Goal: Information Seeking & Learning: Learn about a topic

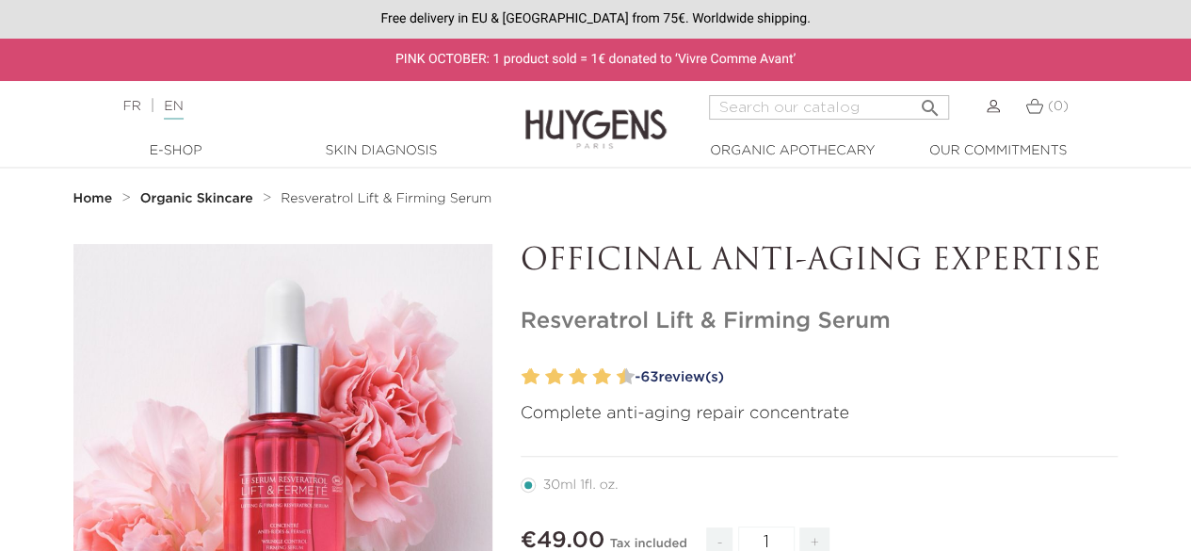
click at [714, 249] on p "OFFICINAL ANTI-AGING EXPERTISE" at bounding box center [820, 262] width 598 height 36
drag, startPoint x: 702, startPoint y: 268, endPoint x: 1103, endPoint y: 250, distance: 401.5
click at [1103, 250] on p "OFFICINAL ANTI-AGING EXPERTISE" at bounding box center [820, 262] width 598 height 36
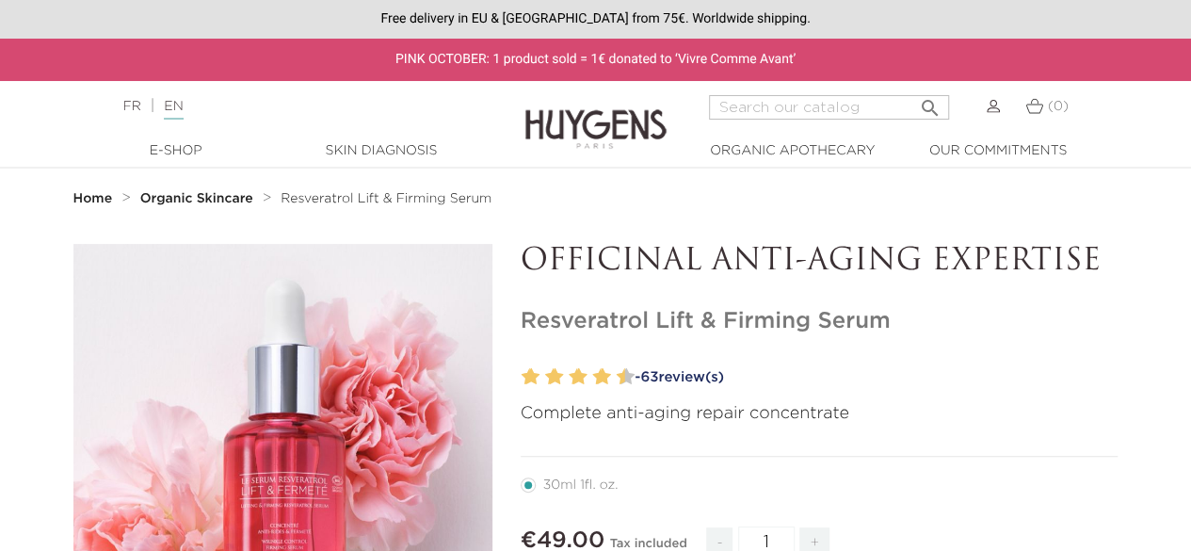
drag, startPoint x: 515, startPoint y: 264, endPoint x: 1149, endPoint y: 249, distance: 633.8
copy p "OFFICINAL ANTI-AGING EXPERTISE"
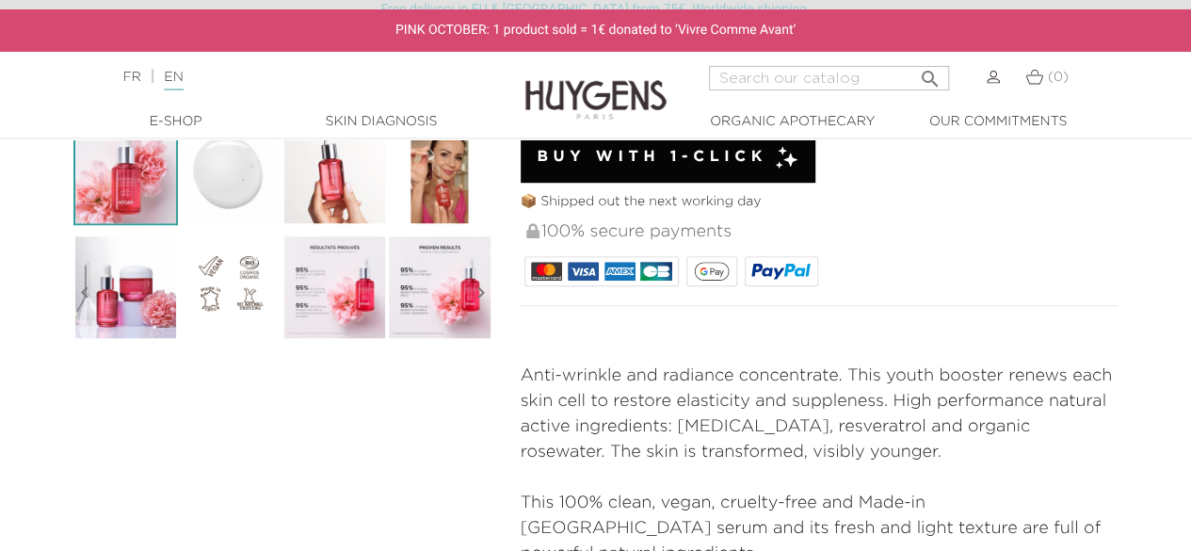
scroll to position [659, 0]
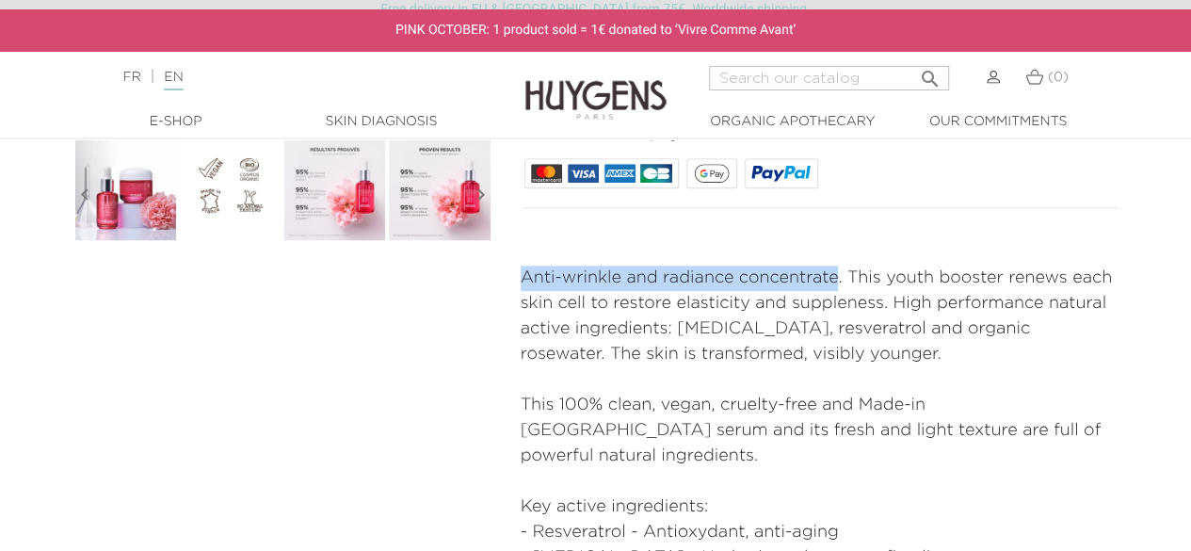
drag, startPoint x: 518, startPoint y: 280, endPoint x: 838, endPoint y: 257, distance: 320.9
click at [838, 257] on div "OFFICINAL ANTI-AGING EXPERTISE Resveratrol Lift & Firming Serum" at bounding box center [820, 179] width 626 height 1189
copy p "Anti-wrinkle and radiance concentrate"
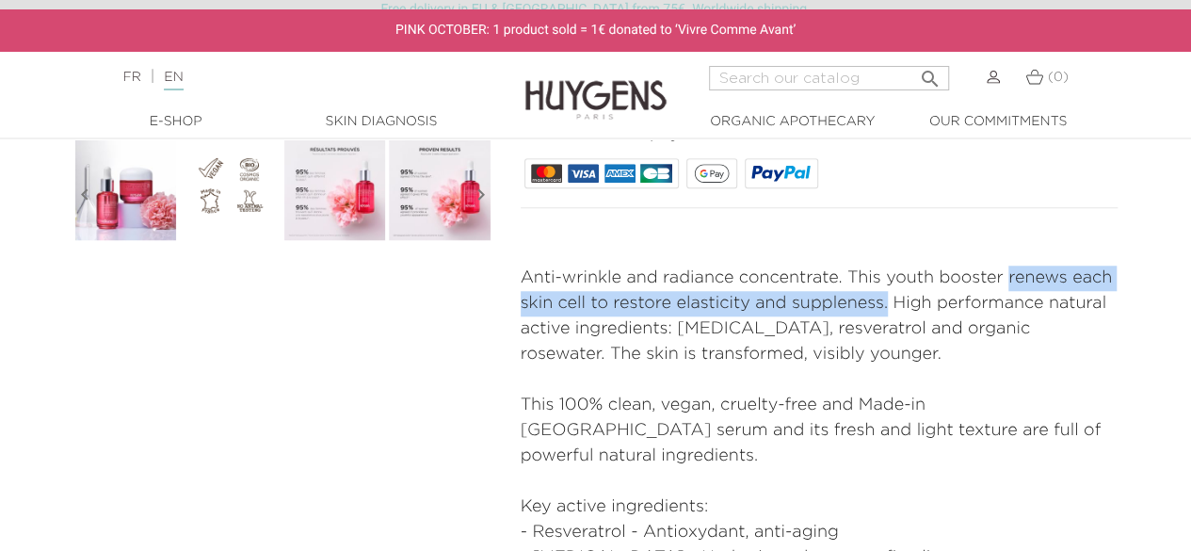
drag, startPoint x: 1009, startPoint y: 270, endPoint x: 885, endPoint y: 298, distance: 127.2
click at [885, 298] on p "Anti-wrinkle and radiance concentrate. This youth booster renews each skin cell…" at bounding box center [820, 316] width 598 height 102
copy p "renews each skin cell to restore elasticity and suppleness."
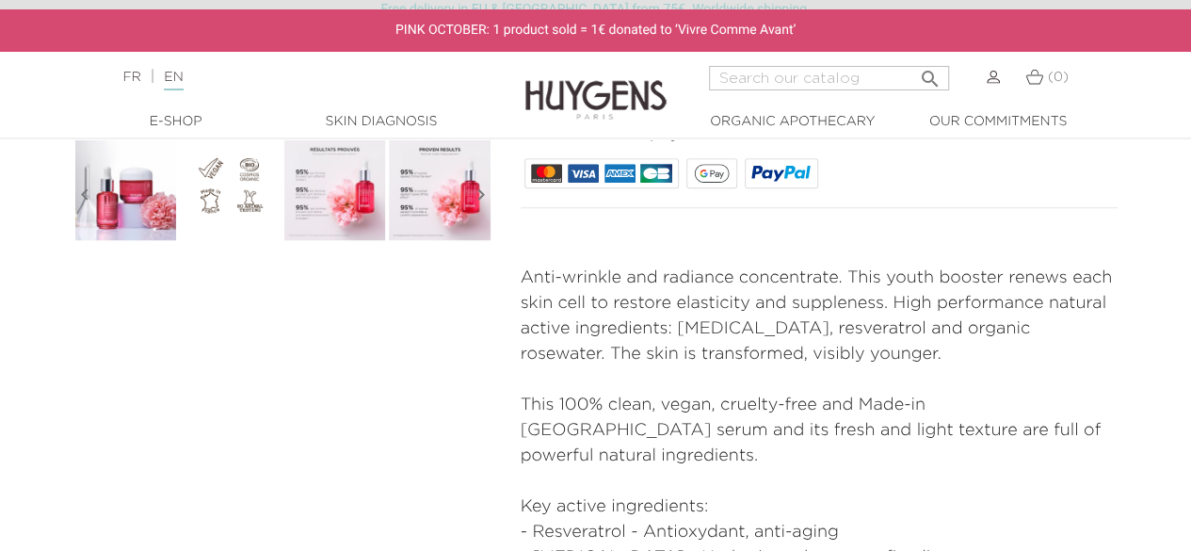
click at [1048, 297] on p "Anti-wrinkle and radiance concentrate. This youth booster renews each skin cell…" at bounding box center [820, 316] width 598 height 102
drag, startPoint x: 1003, startPoint y: 271, endPoint x: 576, endPoint y: 298, distance: 427.4
click at [576, 298] on p "Anti-wrinkle and radiance concentrate. This youth booster renews each skin cell…" at bounding box center [820, 316] width 598 height 102
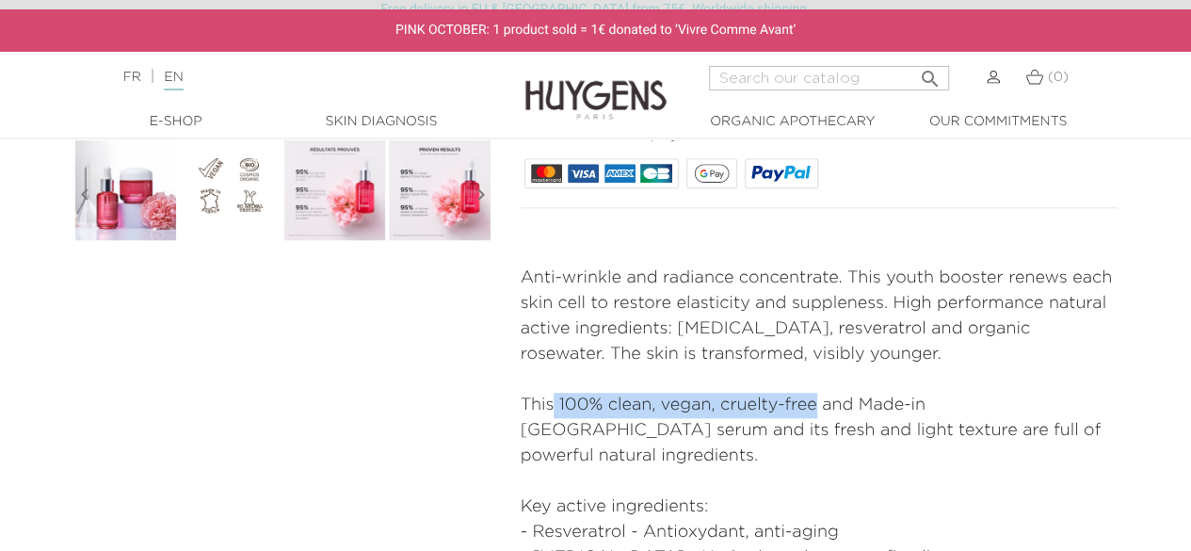
copy p "100% clean, vegan, cruelty-free"
drag, startPoint x: 554, startPoint y: 394, endPoint x: 817, endPoint y: 405, distance: 263.8
click at [817, 405] on p "This 100% clean, vegan, cruelty-free and Made-in France serum and its fresh and…" at bounding box center [820, 431] width 598 height 76
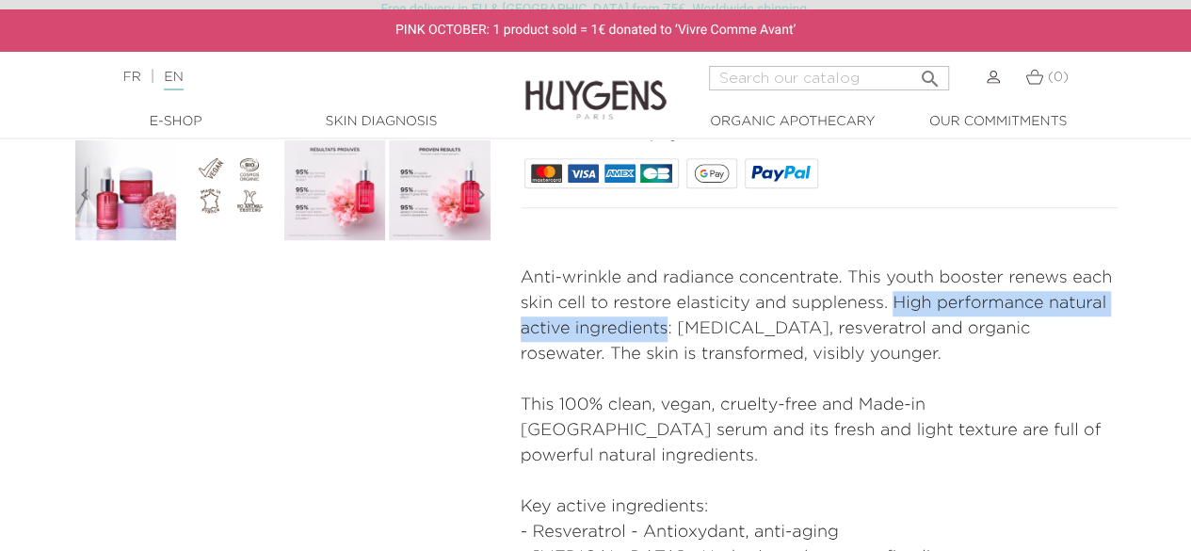
drag, startPoint x: 893, startPoint y: 293, endPoint x: 664, endPoint y: 327, distance: 231.3
click at [664, 327] on p "Anti-wrinkle and radiance concentrate. This youth booster renews each skin cell…" at bounding box center [820, 316] width 598 height 102
copy p "High performance natural active ingredients"
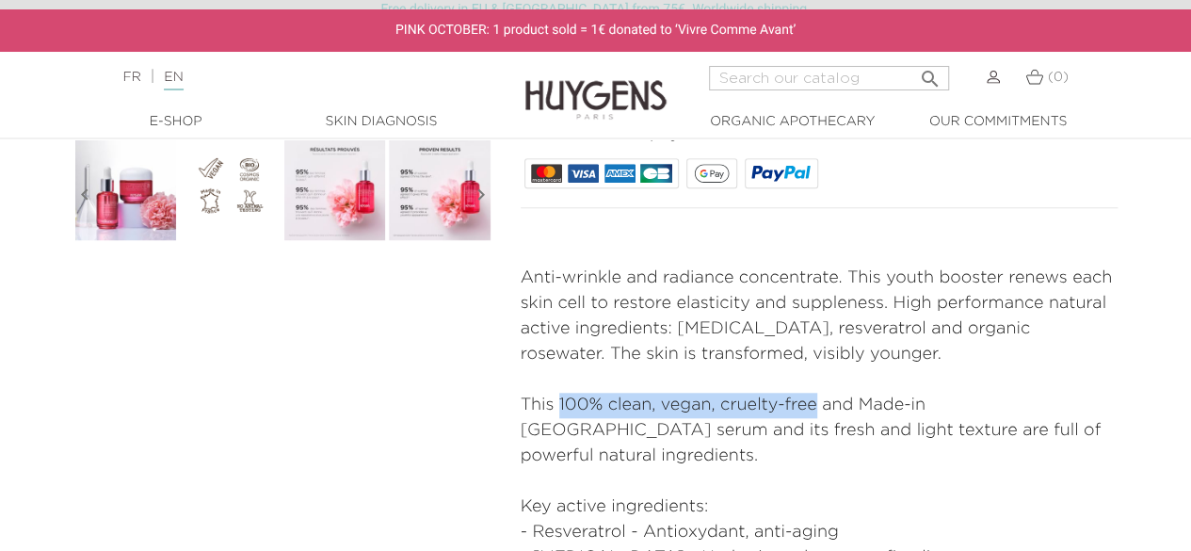
drag, startPoint x: 561, startPoint y: 403, endPoint x: 814, endPoint y: 401, distance: 253.3
click at [814, 401] on p "This 100% clean, vegan, cruelty-free and Made-in France serum and its fresh and…" at bounding box center [820, 431] width 598 height 76
copy p "100% clean, vegan, cruelty-free"
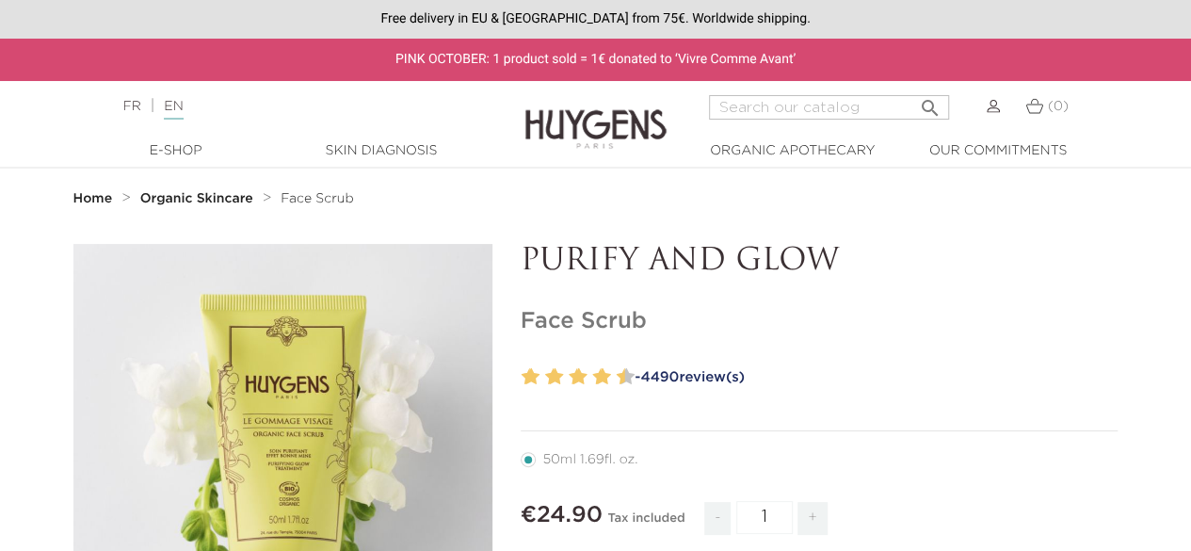
drag, startPoint x: 527, startPoint y: 259, endPoint x: 832, endPoint y: 239, distance: 305.7
copy p "PURIFY AND GLOW"
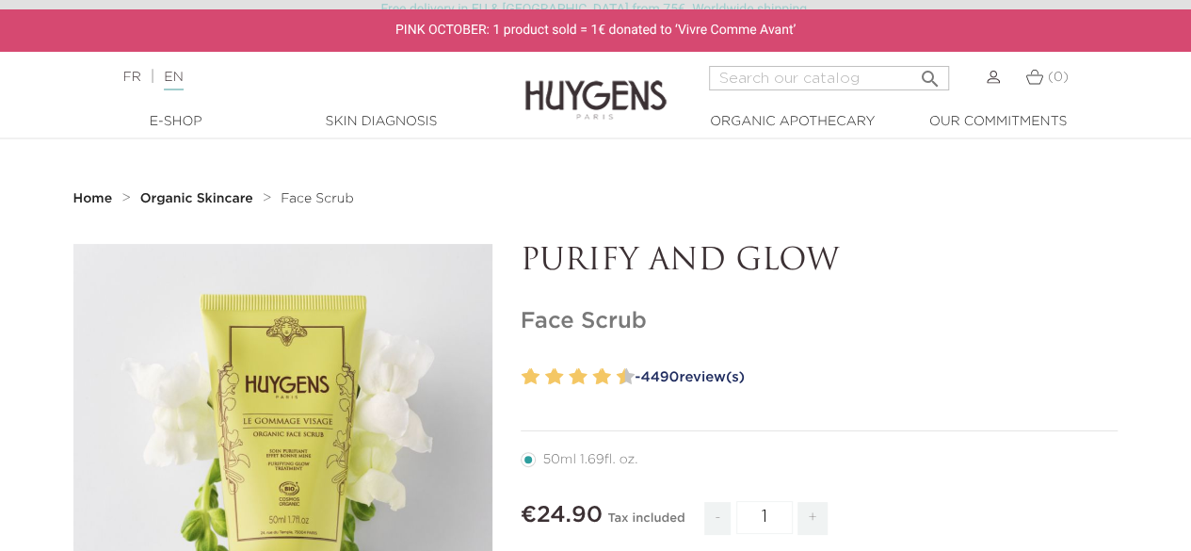
drag, startPoint x: 719, startPoint y: 491, endPoint x: 672, endPoint y: 550, distance: 75.0
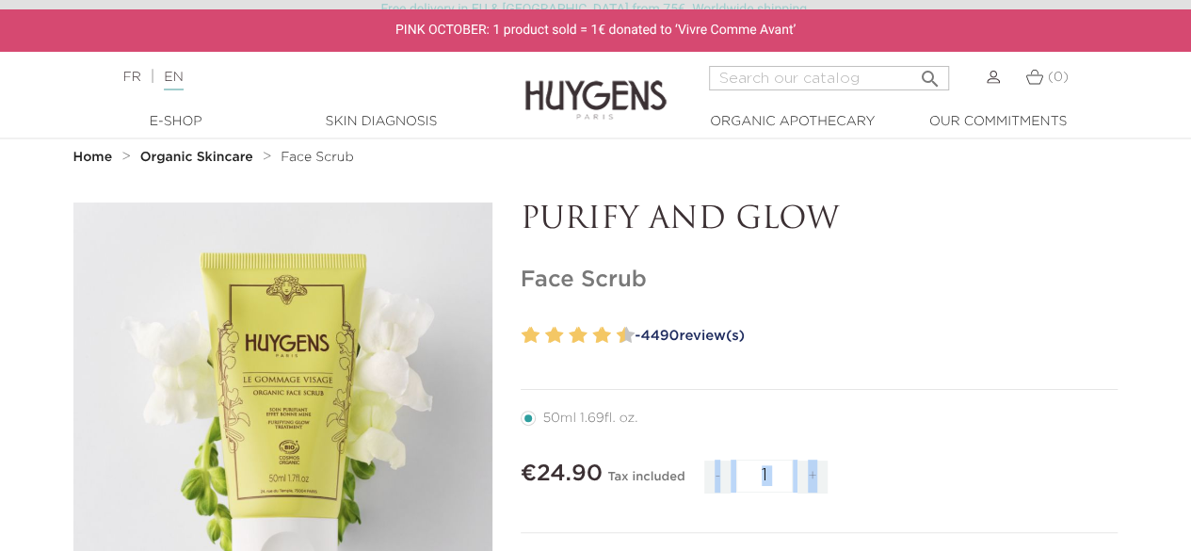
drag, startPoint x: 523, startPoint y: 203, endPoint x: 830, endPoint y: 203, distance: 306.9
click at [830, 203] on p "PURIFY AND GLOW" at bounding box center [820, 220] width 598 height 36
click at [693, 282] on h1 "Face Scrub" at bounding box center [820, 279] width 598 height 27
drag, startPoint x: 684, startPoint y: 281, endPoint x: 505, endPoint y: 271, distance: 179.1
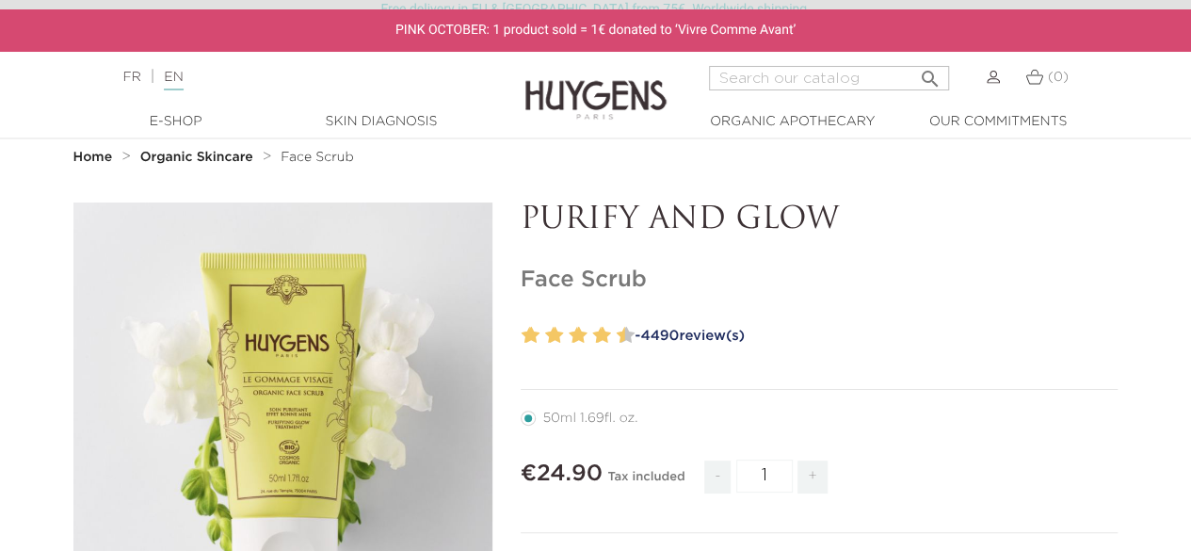
copy div "   PURIFY AND GLOW Face Scrub"
drag, startPoint x: 644, startPoint y: 279, endPoint x: 521, endPoint y: 279, distance: 123.3
click at [521, 279] on h1 "Face Scrub" at bounding box center [820, 279] width 598 height 27
copy h1 "Face Scrub"
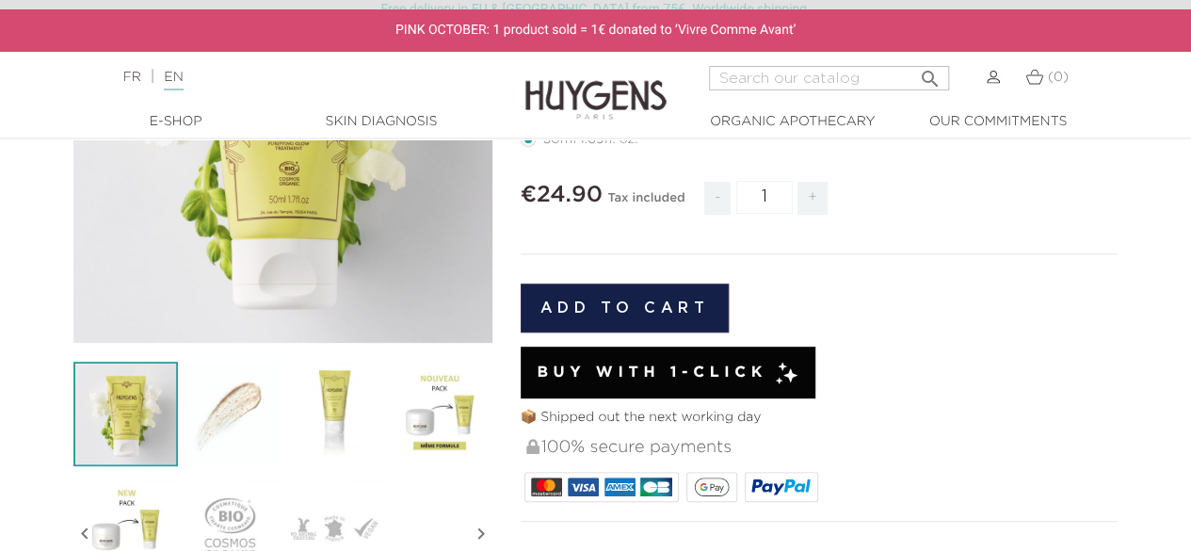
scroll to position [512, 0]
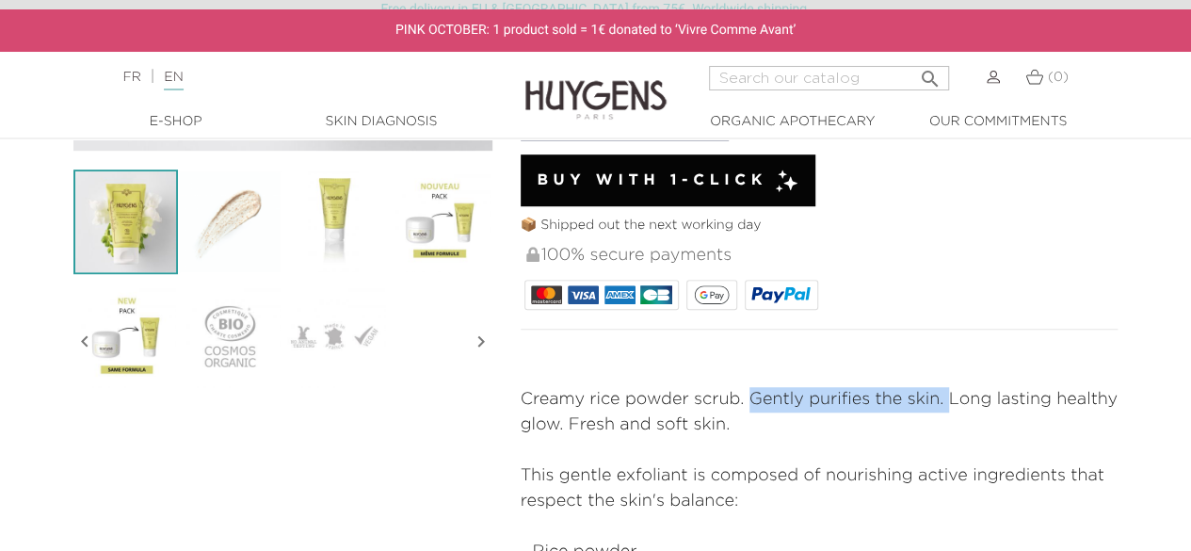
drag, startPoint x: 748, startPoint y: 406, endPoint x: 949, endPoint y: 361, distance: 206.5
click at [949, 361] on div "50ml 1.69fl. oz." at bounding box center [820, 341] width 598 height 905
copy p "Gently purifies the skin."
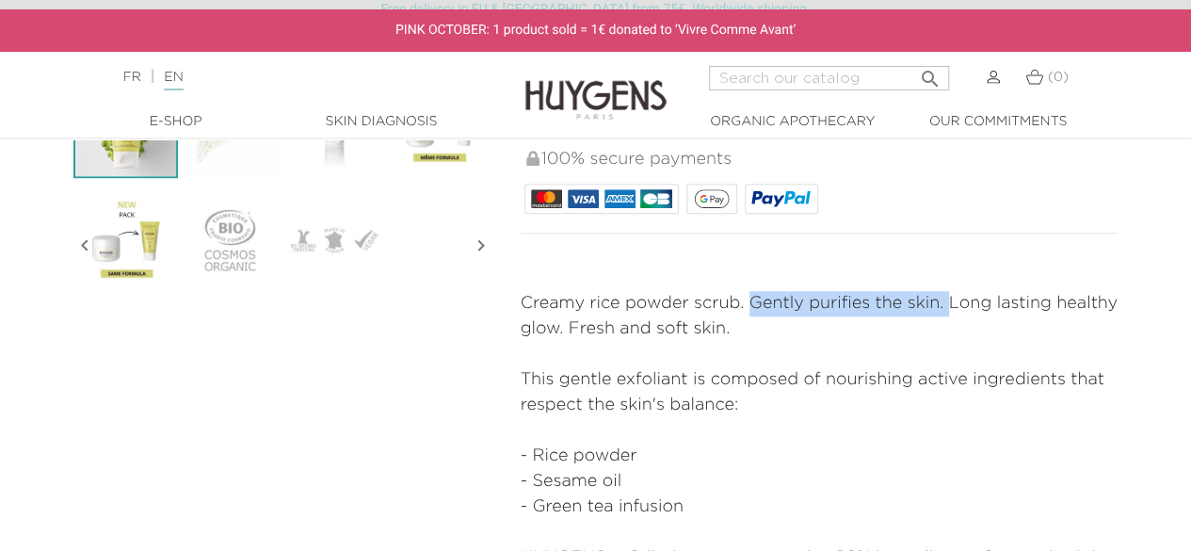
scroll to position [606, 0]
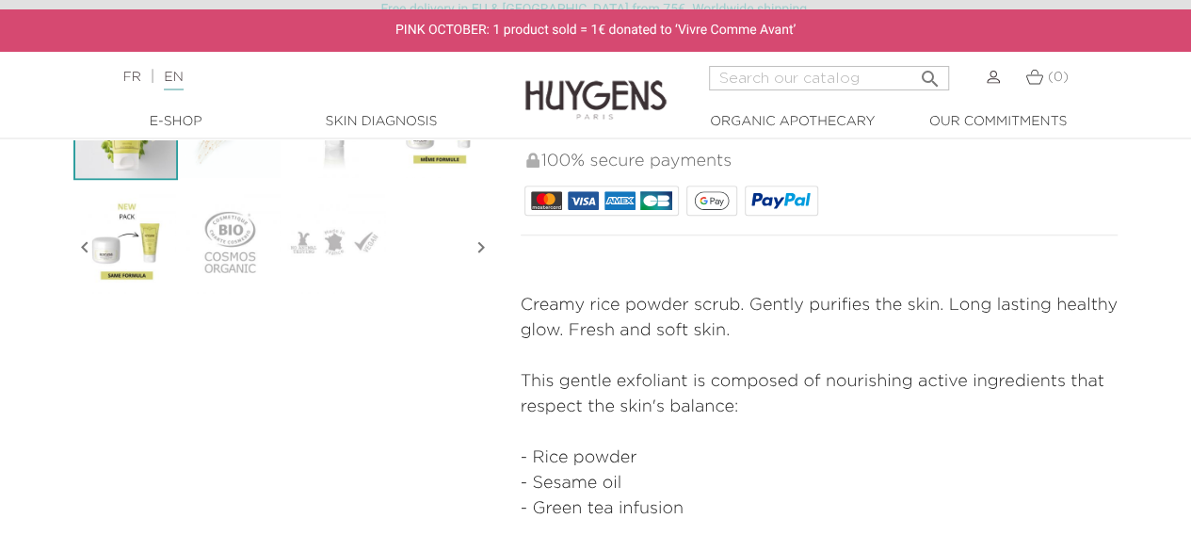
click at [954, 297] on p "Creamy rice powder scrub. Gently purifies the skin. Long lasting healthy glow. …" at bounding box center [820, 318] width 598 height 51
drag, startPoint x: 949, startPoint y: 297, endPoint x: 563, endPoint y: 327, distance: 387.2
click at [563, 327] on p "Creamy rice powder scrub. Gently purifies the skin. Long lasting healthy glow. …" at bounding box center [820, 318] width 598 height 51
copy p "Long lasting healthy glow."
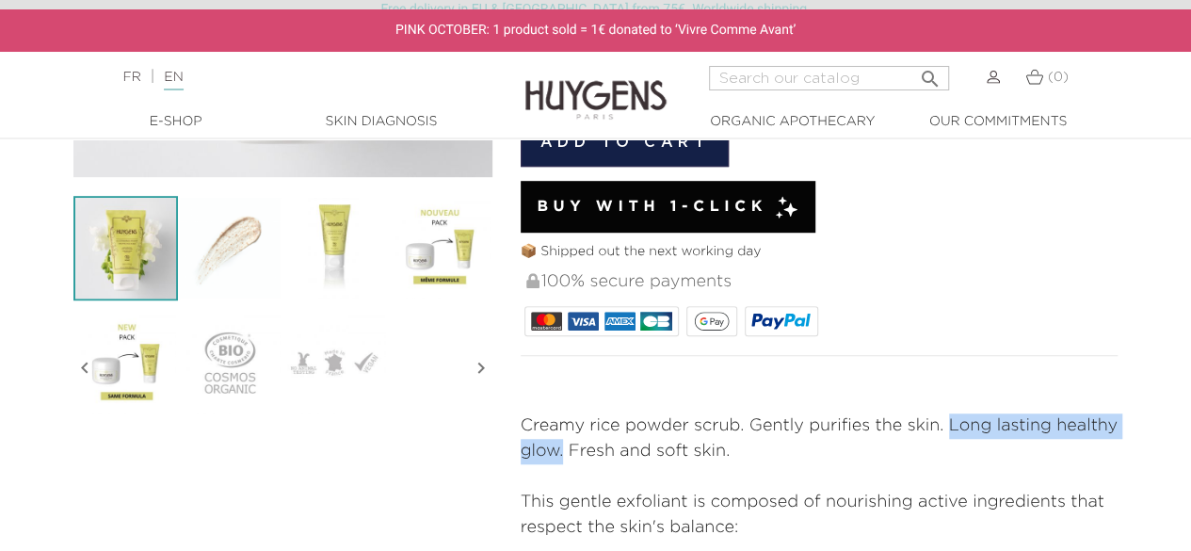
scroll to position [324, 0]
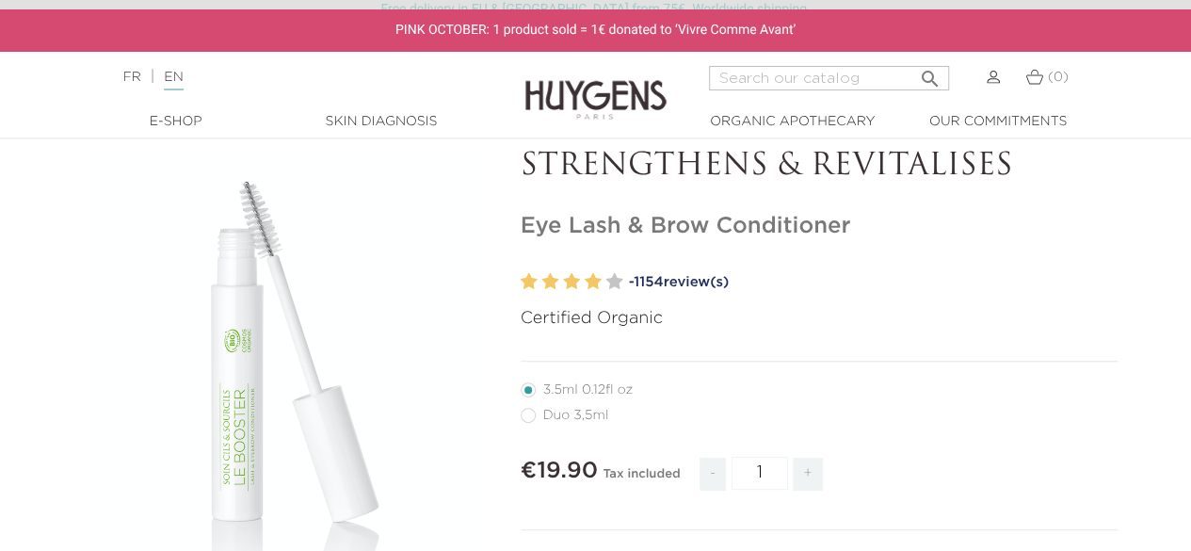
scroll to position [94, 0]
drag, startPoint x: 525, startPoint y: 237, endPoint x: 872, endPoint y: 223, distance: 346.8
click at [854, 227] on h1 "Eye Lash & Brow Conditioner" at bounding box center [820, 227] width 598 height 27
click at [872, 223] on h1 "Eye Lash & Brow Conditioner" at bounding box center [820, 227] width 598 height 27
drag, startPoint x: 605, startPoint y: 227, endPoint x: 877, endPoint y: 225, distance: 271.2
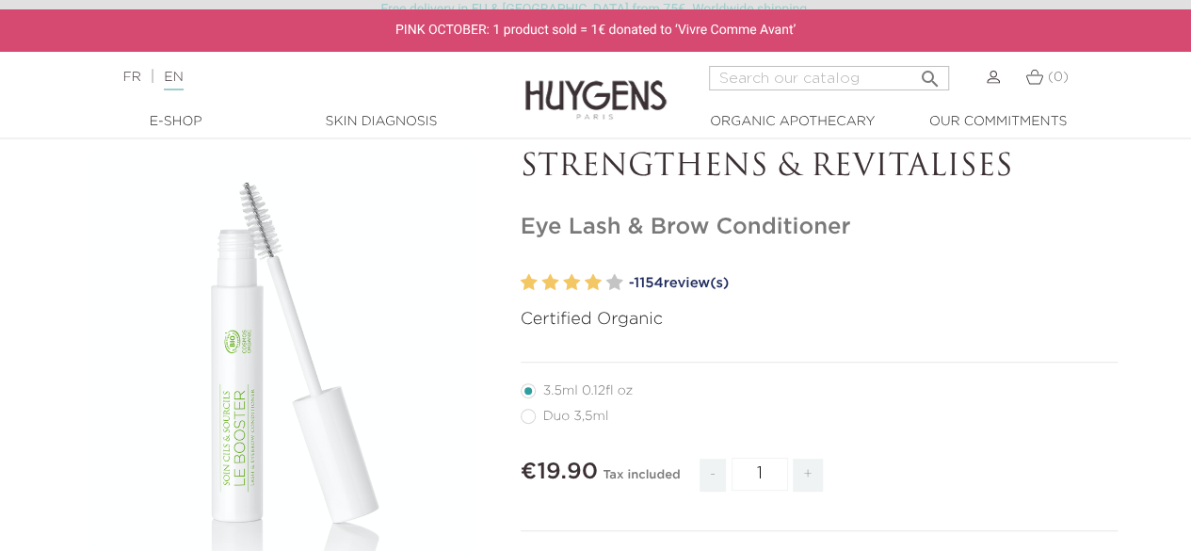
click at [877, 225] on h1 "Eye Lash & Brow Conditioner" at bounding box center [820, 227] width 598 height 27
copy h1 "Eye Lash & Brow Conditioner"
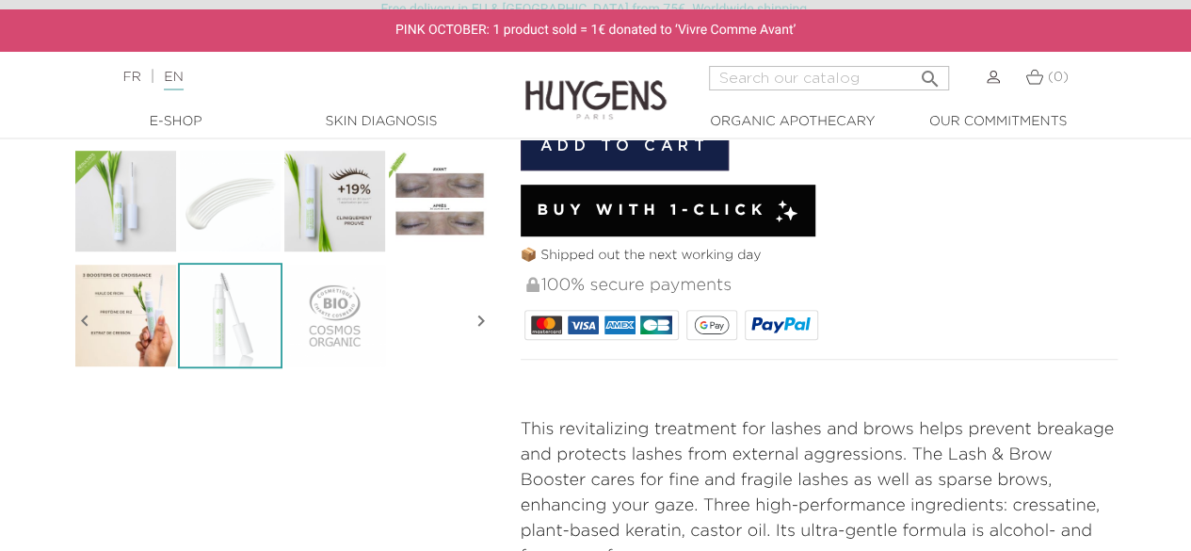
scroll to position [659, 0]
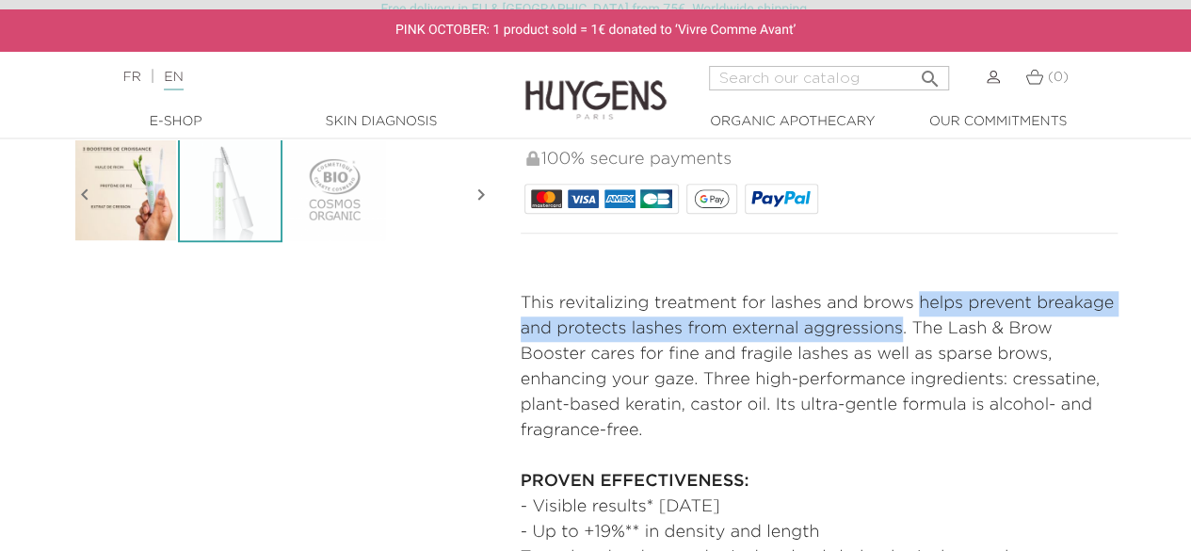
drag, startPoint x: 920, startPoint y: 303, endPoint x: 904, endPoint y: 319, distance: 22.6
click at [904, 319] on p "This revitalizing treatment for lashes and brows helps prevent breakage and pro…" at bounding box center [820, 367] width 598 height 153
copy p "helps prevent breakage and protects lashes from external aggressions"
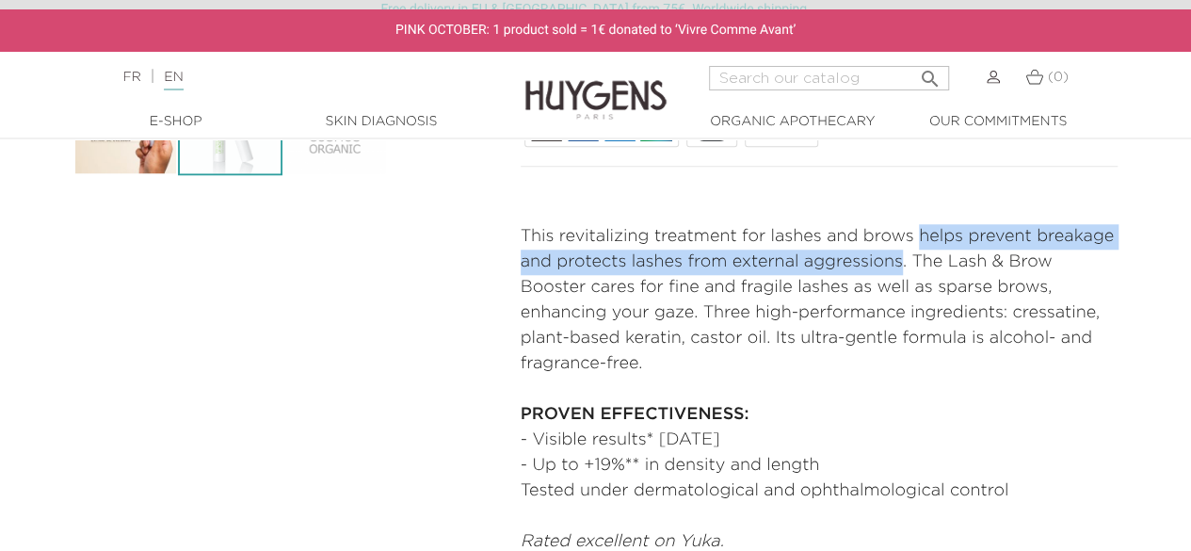
scroll to position [753, 0]
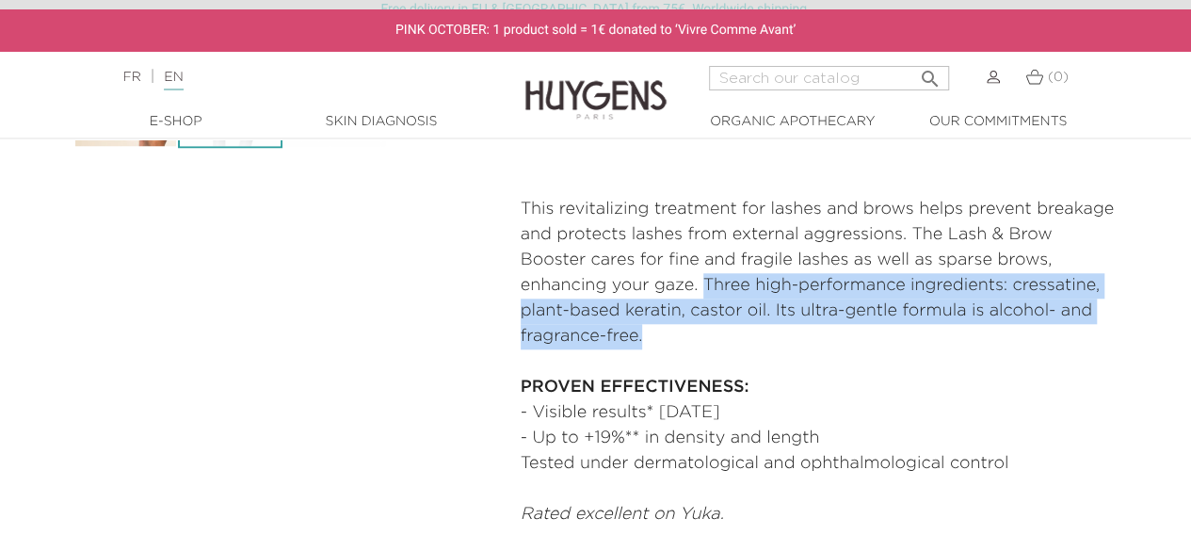
drag, startPoint x: 702, startPoint y: 273, endPoint x: 659, endPoint y: 330, distance: 71.2
click at [659, 330] on p "This revitalizing treatment for lashes and brows helps prevent breakage and pro…" at bounding box center [820, 273] width 598 height 153
click at [699, 315] on p "This revitalizing treatment for lashes and brows helps prevent breakage and pro…" at bounding box center [820, 273] width 598 height 153
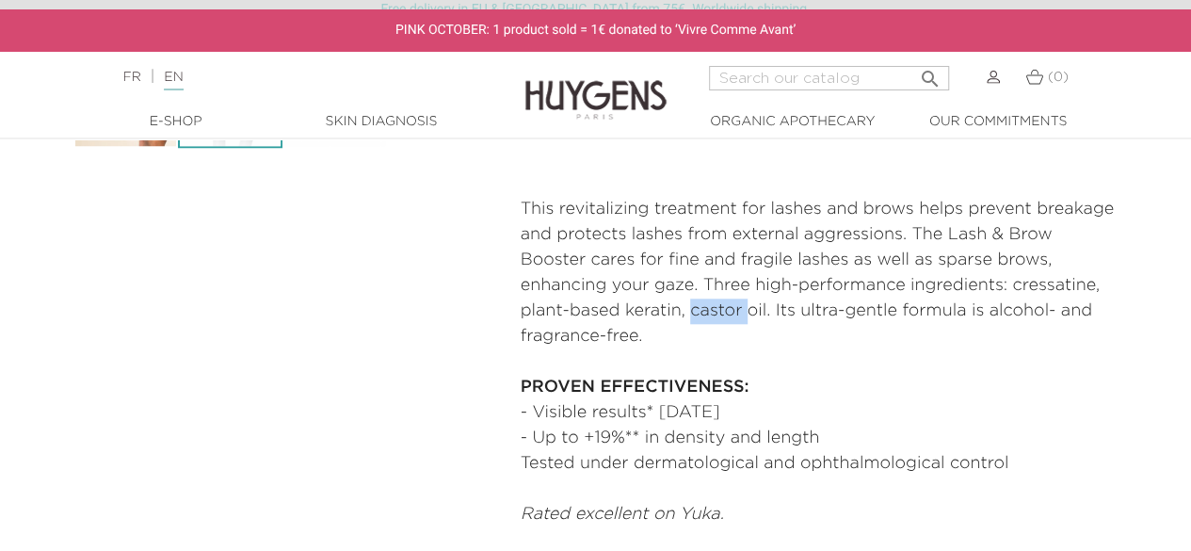
click at [699, 315] on p "This revitalizing treatment for lashes and brows helps prevent breakage and pro…" at bounding box center [820, 273] width 598 height 153
click at [831, 368] on p "PROVEN EFFECTIVENESS:" at bounding box center [820, 374] width 598 height 51
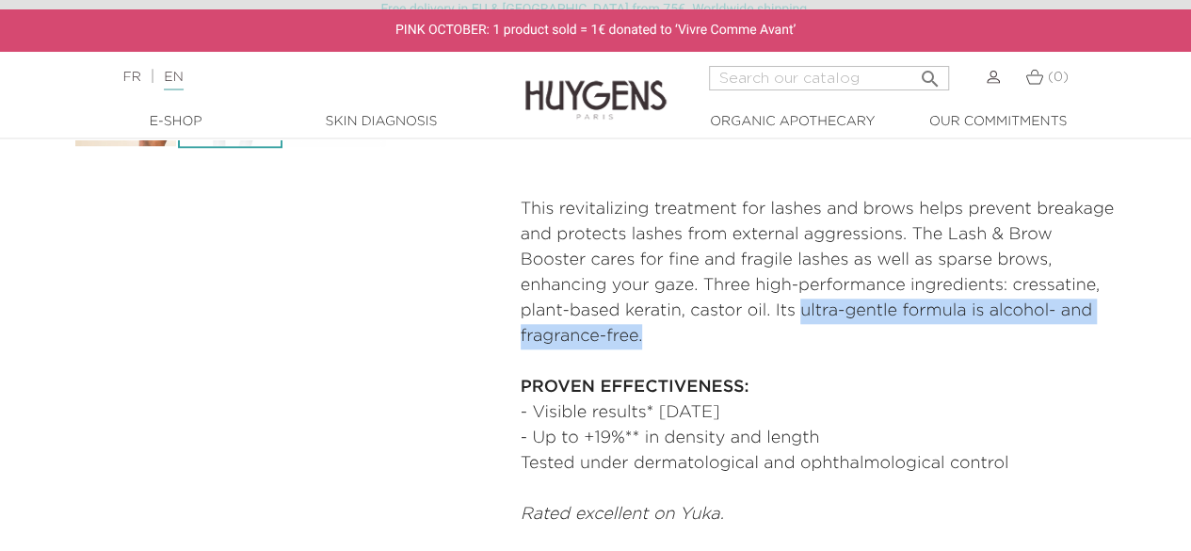
drag, startPoint x: 798, startPoint y: 314, endPoint x: 813, endPoint y: 325, distance: 18.1
click at [813, 325] on p "This revitalizing treatment for lashes and brows helps prevent breakage and pro…" at bounding box center [820, 273] width 598 height 153
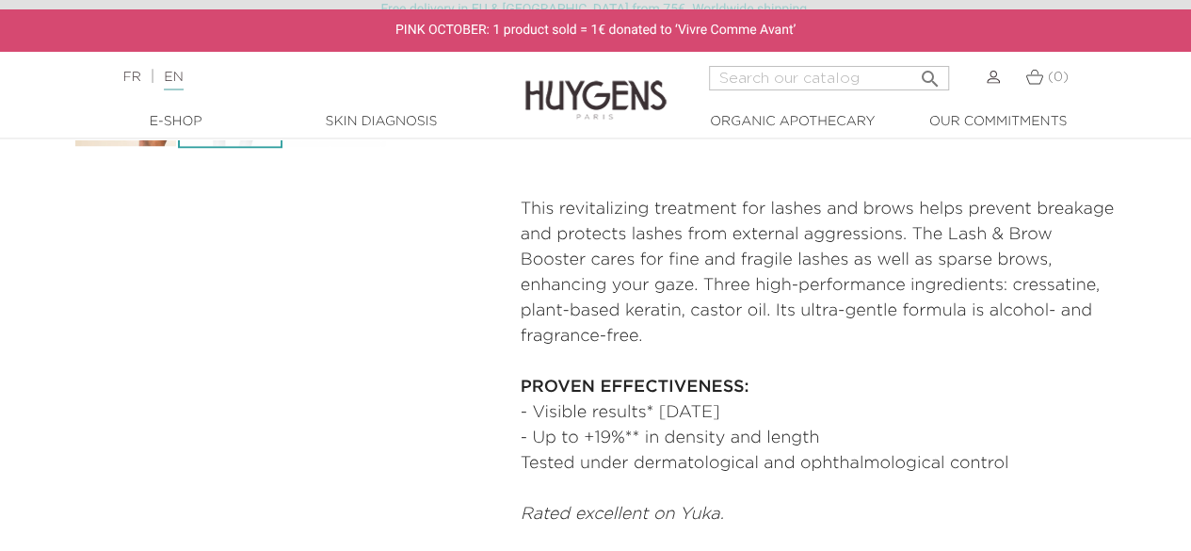
click at [770, 313] on p "This revitalizing treatment for lashes and brows helps prevent breakage and pro…" at bounding box center [820, 273] width 598 height 153
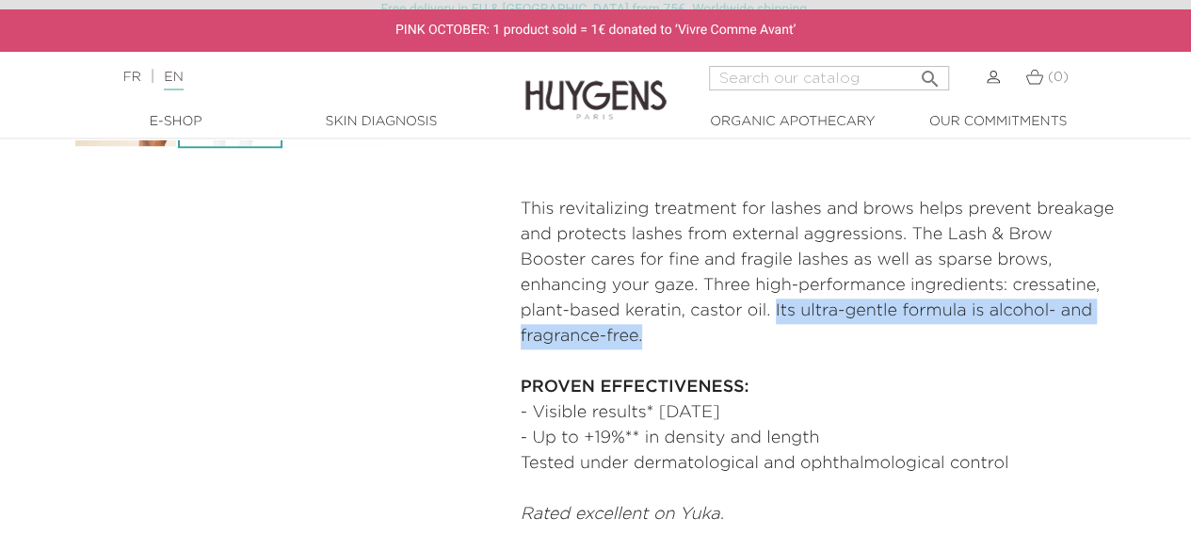
drag, startPoint x: 775, startPoint y: 314, endPoint x: 791, endPoint y: 330, distance: 22.6
click at [791, 330] on p "This revitalizing treatment for lashes and brows helps prevent breakage and pro…" at bounding box center [820, 273] width 598 height 153
drag, startPoint x: 791, startPoint y: 330, endPoint x: 795, endPoint y: 317, distance: 13.7
click at [795, 317] on p "This revitalizing treatment for lashes and brows helps prevent breakage and pro…" at bounding box center [820, 273] width 598 height 153
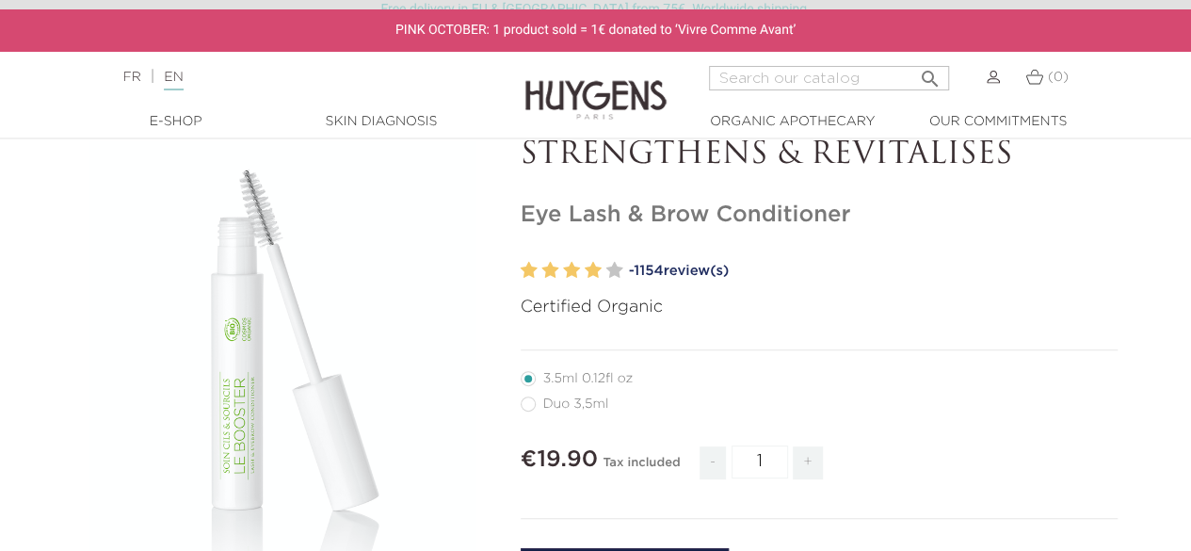
scroll to position [0, 0]
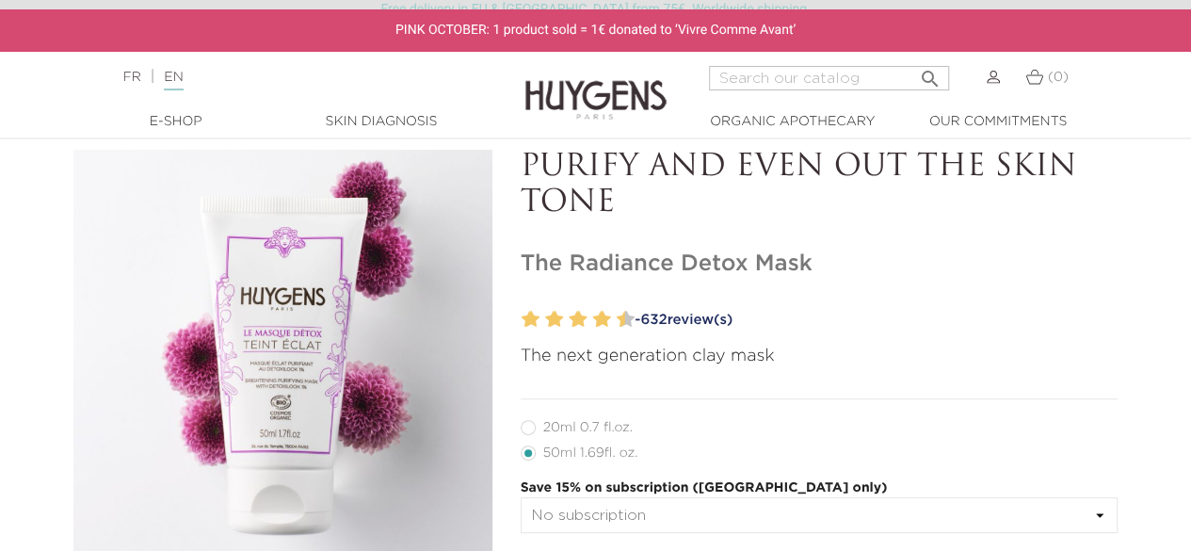
drag, startPoint x: 529, startPoint y: 170, endPoint x: 883, endPoint y: 209, distance: 356.1
click at [883, 209] on p "PURIFY AND EVEN OUT THE SKIN TONE" at bounding box center [820, 186] width 598 height 72
copy p "PURIFY AND EVEN OUT THE SKIN TONE"
drag, startPoint x: 525, startPoint y: 272, endPoint x: 812, endPoint y: 251, distance: 287.0
click at [812, 251] on h1 "The Radiance Detox Mask" at bounding box center [820, 263] width 598 height 27
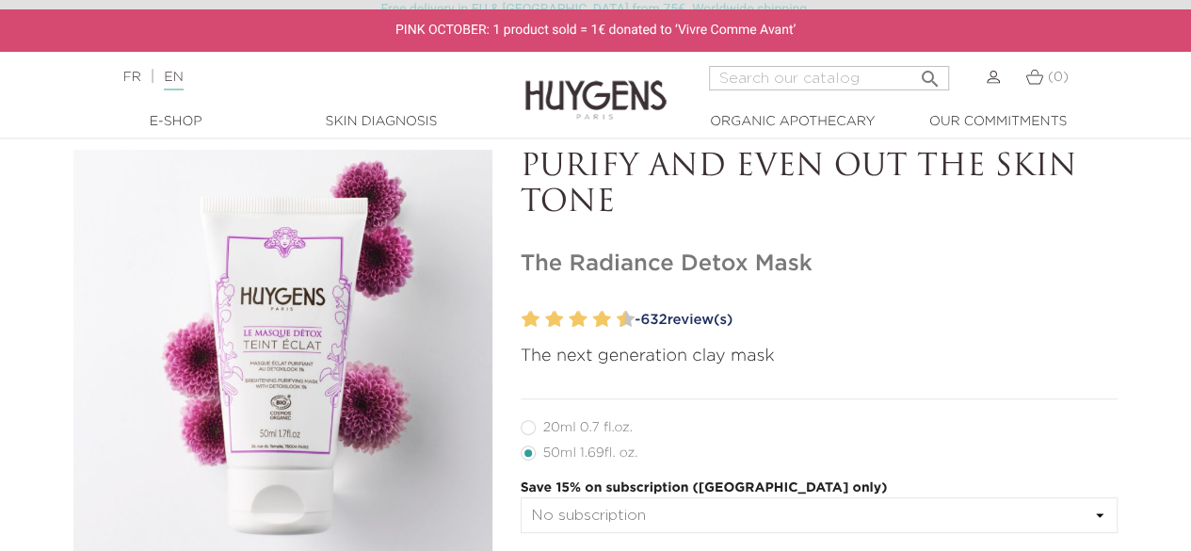
copy h1 "The Radiance Detox Mask"
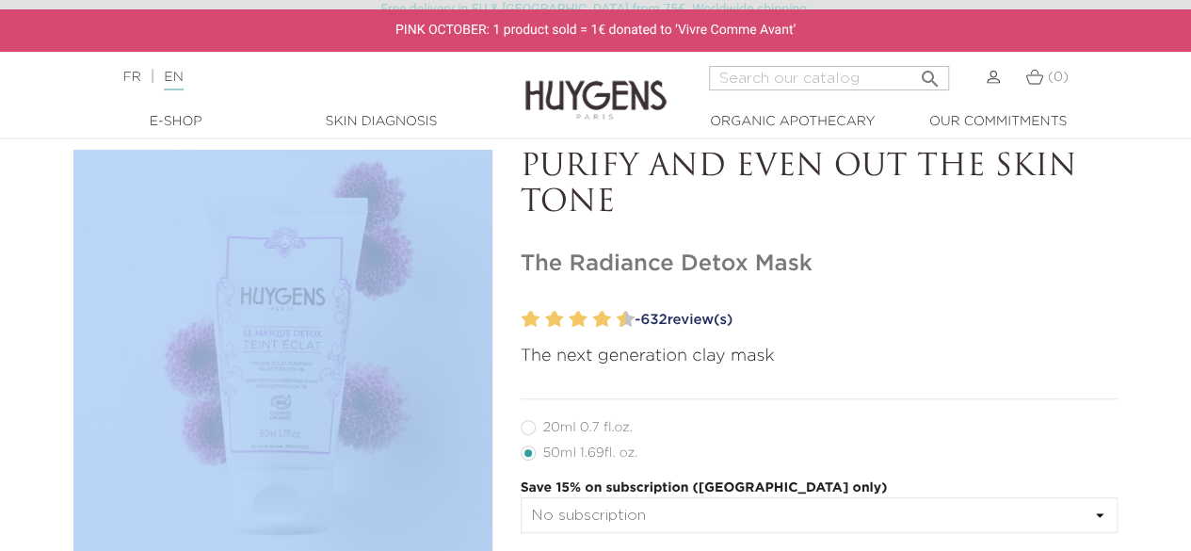
drag, startPoint x: 514, startPoint y: 169, endPoint x: 833, endPoint y: 138, distance: 320.7
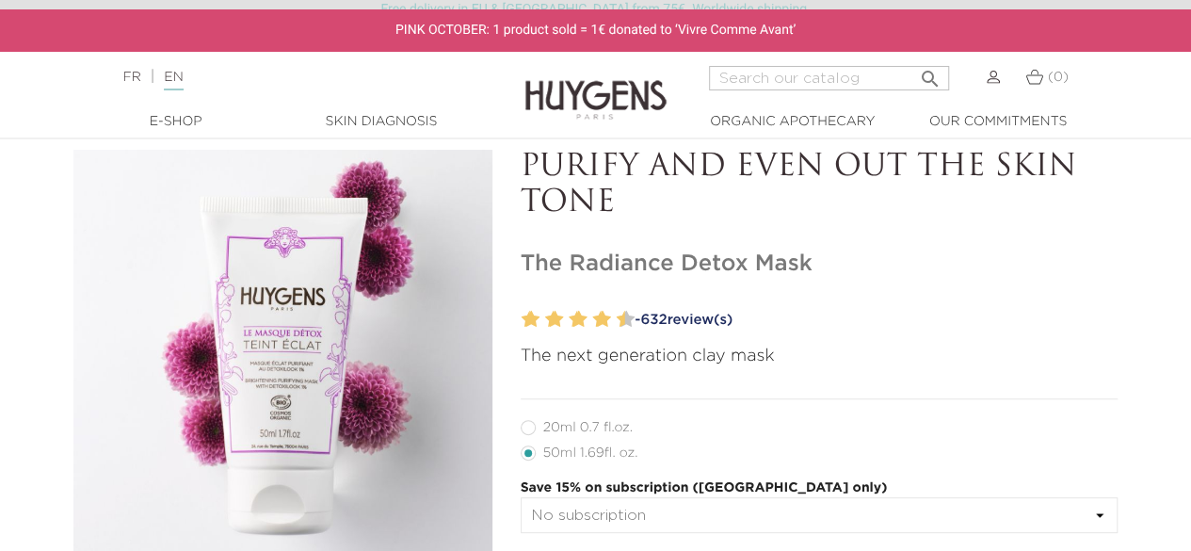
click at [619, 185] on p "PURIFY AND EVEN OUT THE SKIN TONE" at bounding box center [820, 186] width 598 height 72
drag, startPoint x: 534, startPoint y: 173, endPoint x: 877, endPoint y: 170, distance: 343.7
click at [877, 170] on p "PURIFY AND EVEN OUT THE SKIN TONE" at bounding box center [820, 186] width 598 height 72
click at [539, 182] on p "PURIFY AND EVEN OUT THE SKIN TONE" at bounding box center [820, 186] width 598 height 72
drag, startPoint x: 516, startPoint y: 168, endPoint x: 966, endPoint y: 216, distance: 452.6
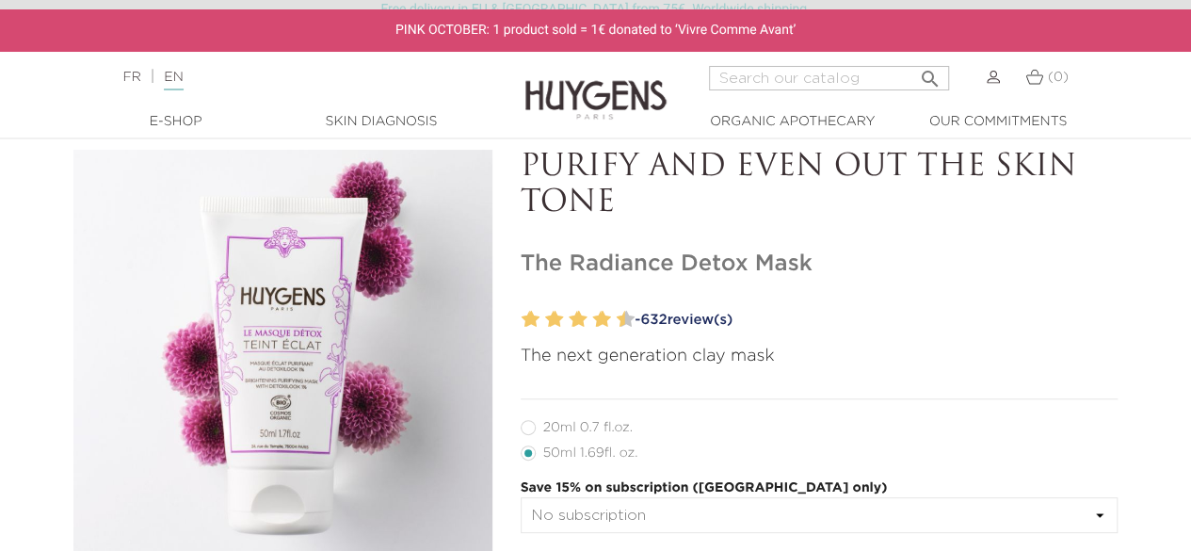
copy p "PURIFY AND EVEN OUT THE SKIN TONE"
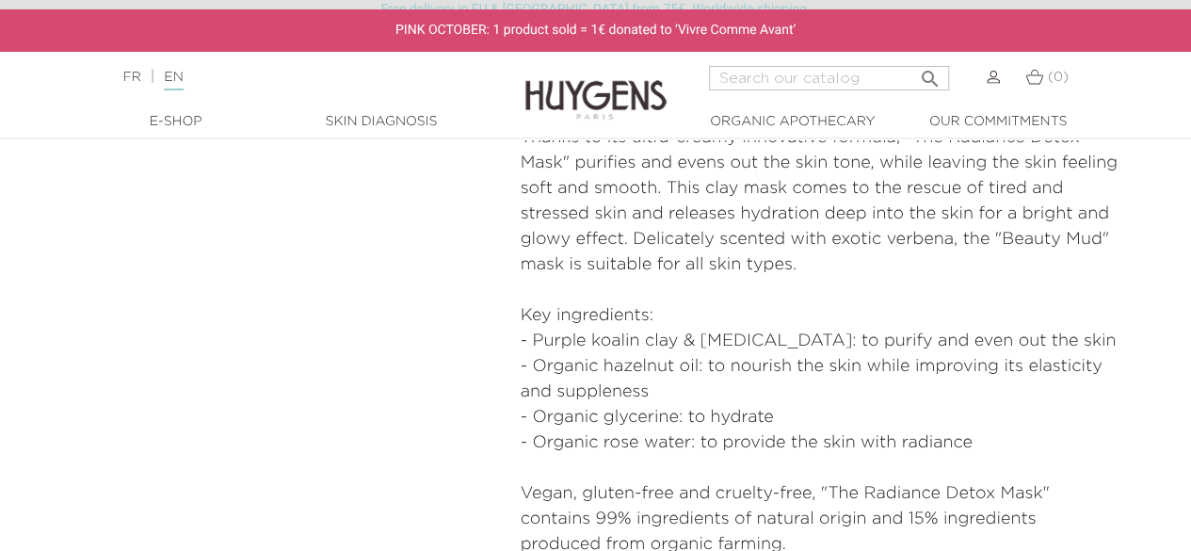
scroll to position [1036, 0]
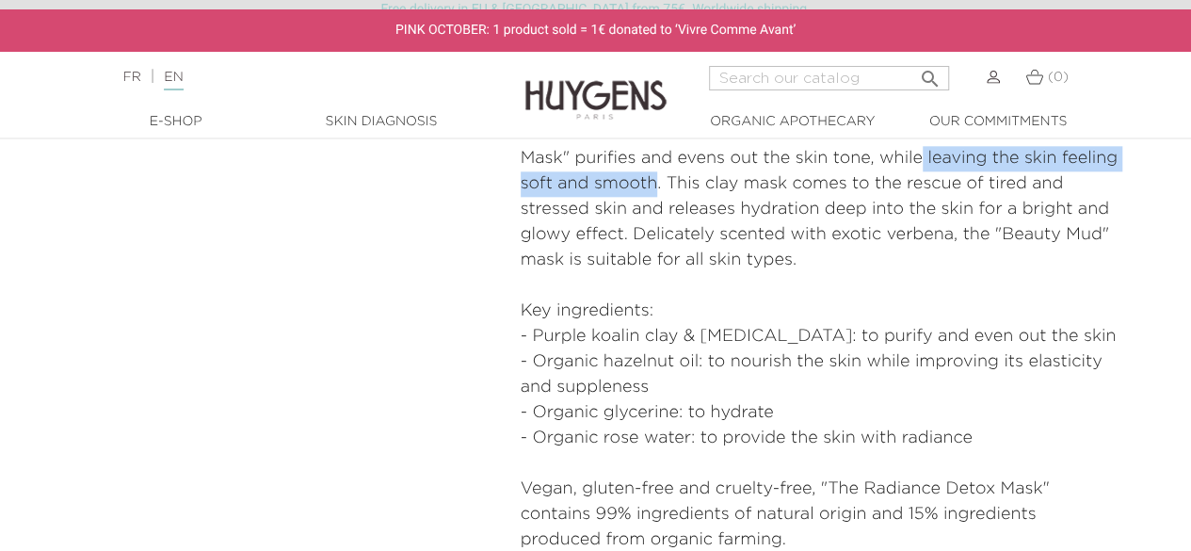
drag, startPoint x: 923, startPoint y: 157, endPoint x: 656, endPoint y: 181, distance: 267.5
click at [656, 181] on p "Thanks to its ultra-creamy innovative formula, "The Radiance Detox Mask" purifi…" at bounding box center [820, 197] width 598 height 153
copy p "leaving the skin feeling soft and smooth"
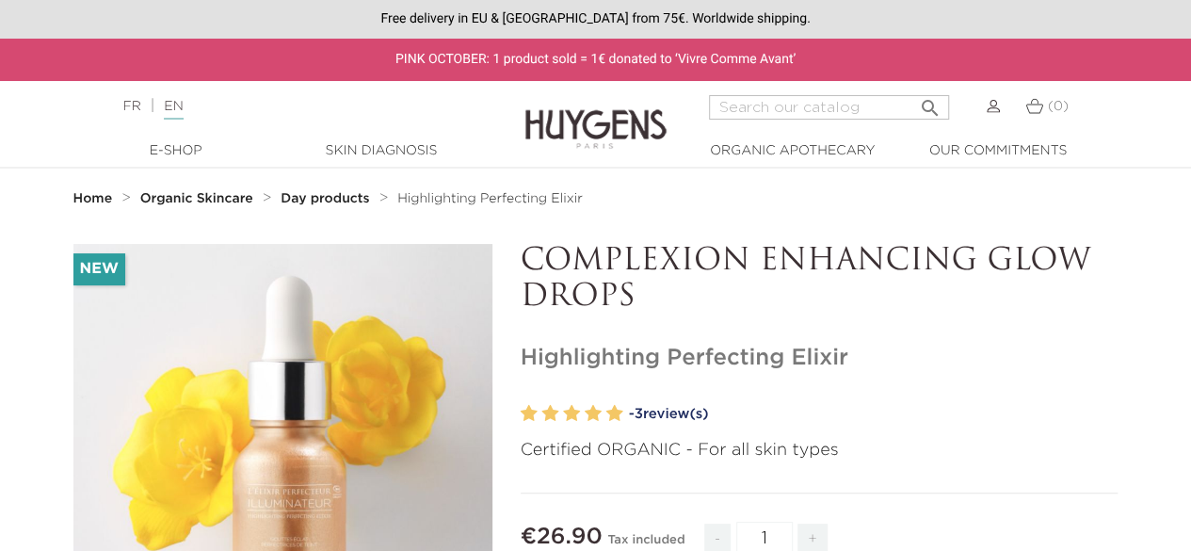
drag, startPoint x: 531, startPoint y: 345, endPoint x: 838, endPoint y: 312, distance: 308.7
click at [854, 364] on h1 "Highlighting Perfecting Elixir" at bounding box center [820, 358] width 598 height 27
drag, startPoint x: 845, startPoint y: 361, endPoint x: 519, endPoint y: 354, distance: 325.8
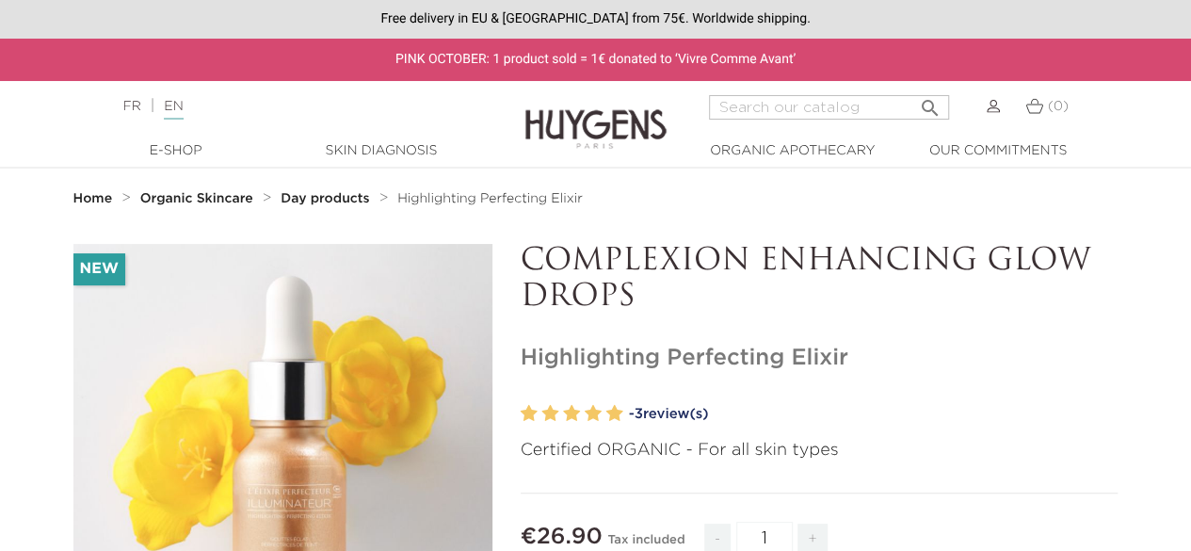
copy h1 "Highlighting Perfecting Elixir"
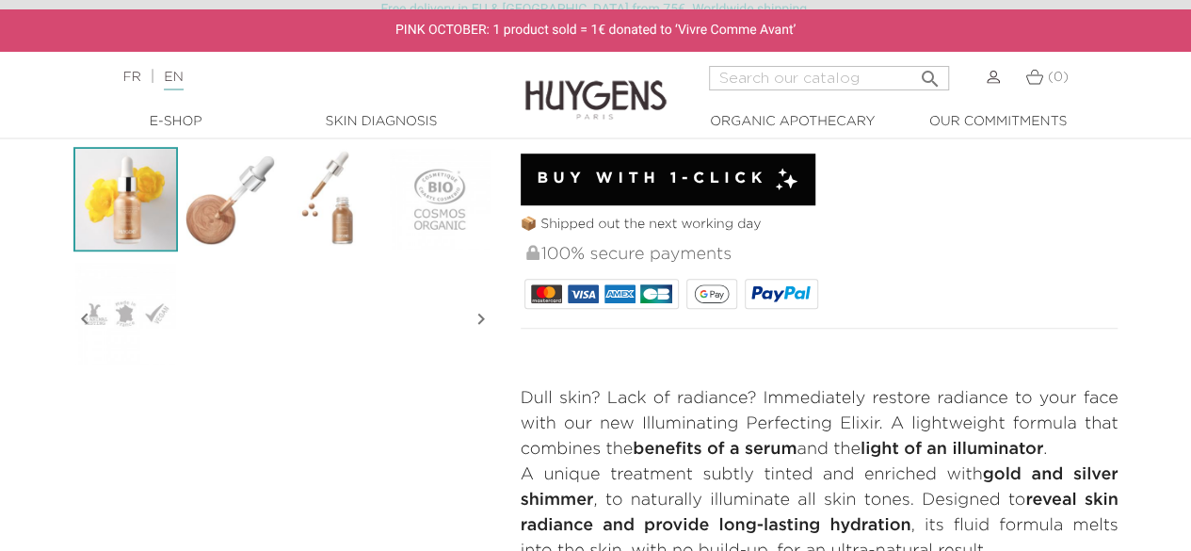
scroll to position [565, 0]
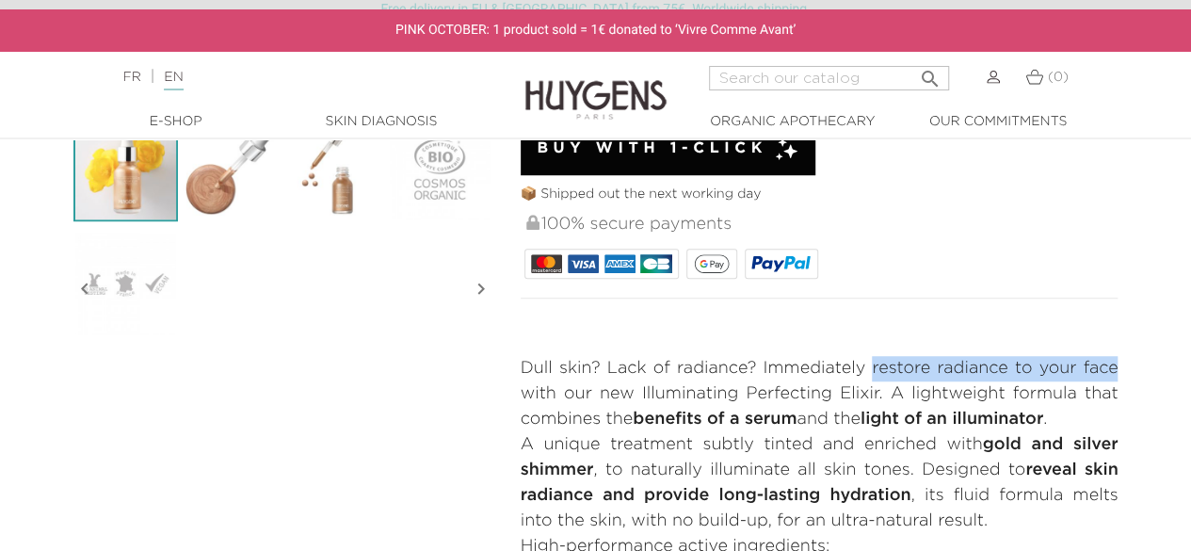
drag, startPoint x: 871, startPoint y: 370, endPoint x: 1124, endPoint y: 346, distance: 254.4
click at [1124, 346] on div "COMPLEXION ENHANCING GLOW DROPS Highlighting Perfecting Elixir" at bounding box center [820, 157] width 626 height 957
copy p "restore radiance to your face"
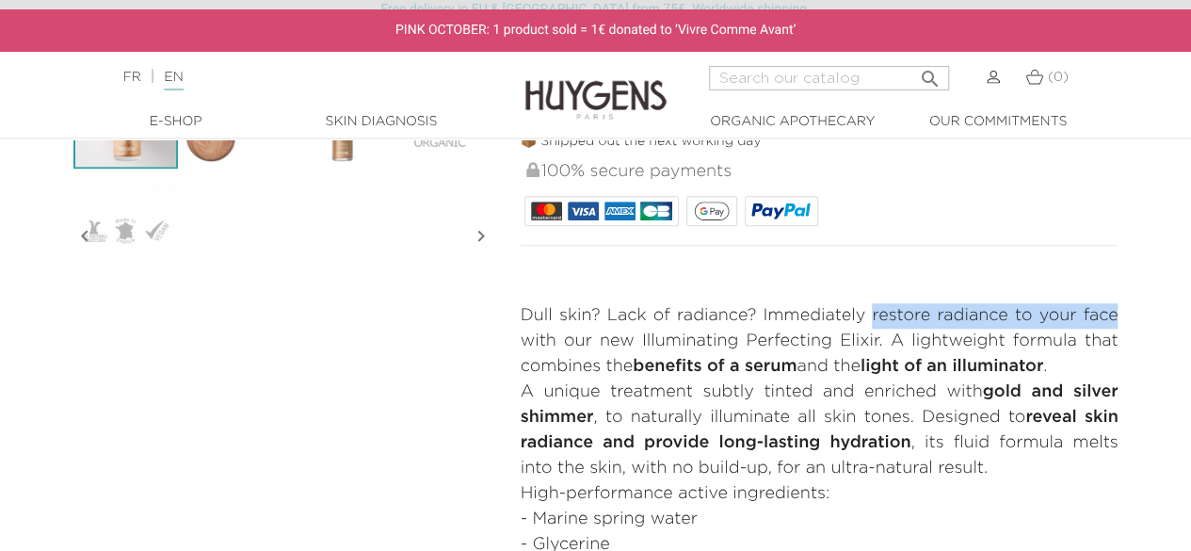
scroll to position [659, 0]
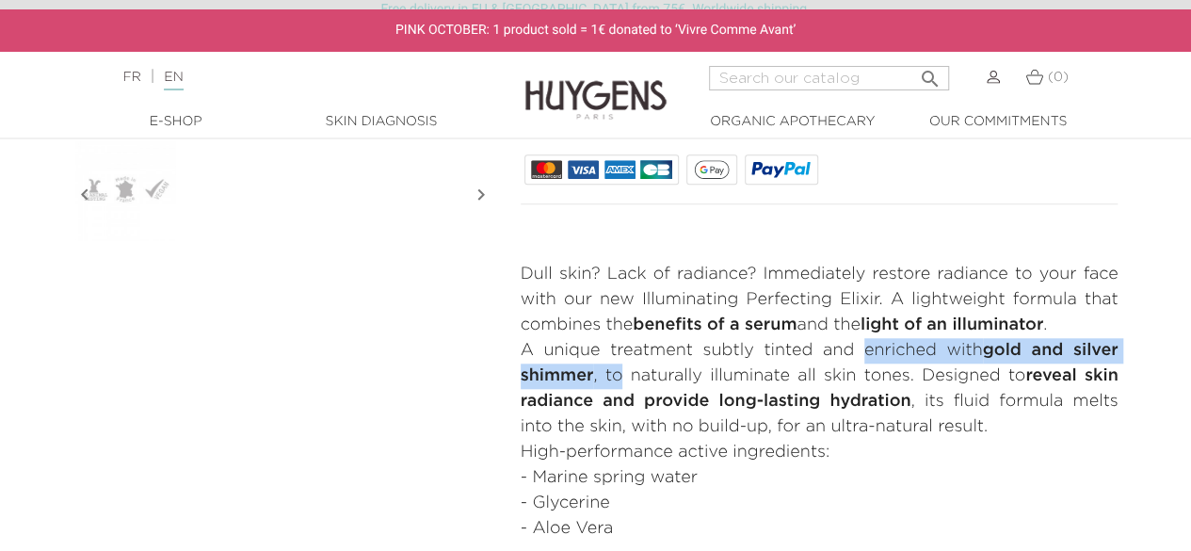
drag, startPoint x: 862, startPoint y: 344, endPoint x: 604, endPoint y: 378, distance: 260.2
click at [614, 381] on p "A unique treatment subtly tinted and enriched with gold and silver shimmer , to…" at bounding box center [820, 389] width 598 height 102
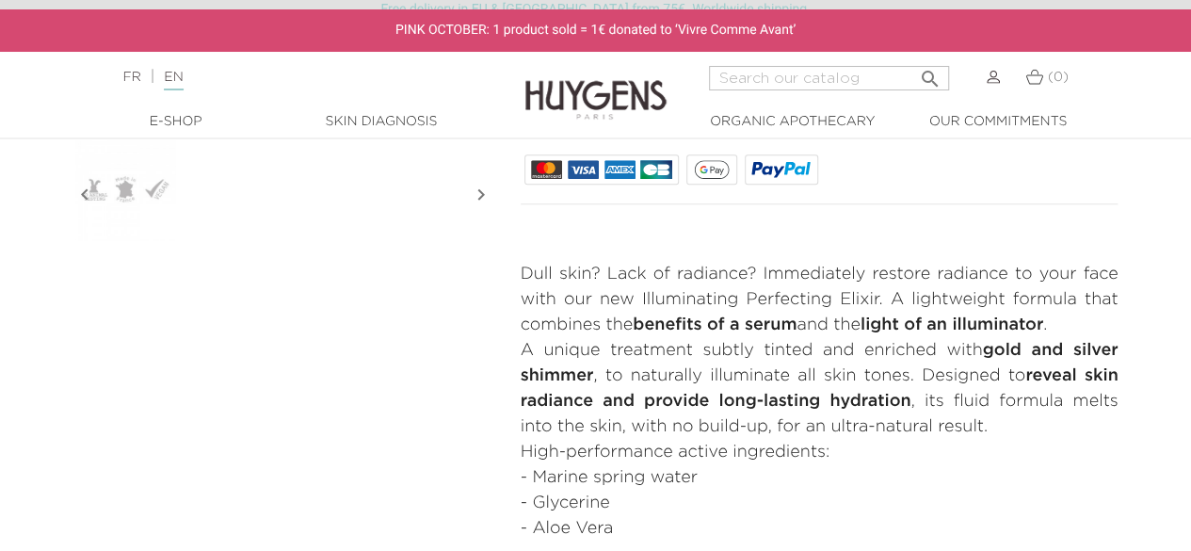
click at [772, 352] on p "A unique treatment subtly tinted and enriched with gold and silver shimmer , to…" at bounding box center [820, 389] width 598 height 102
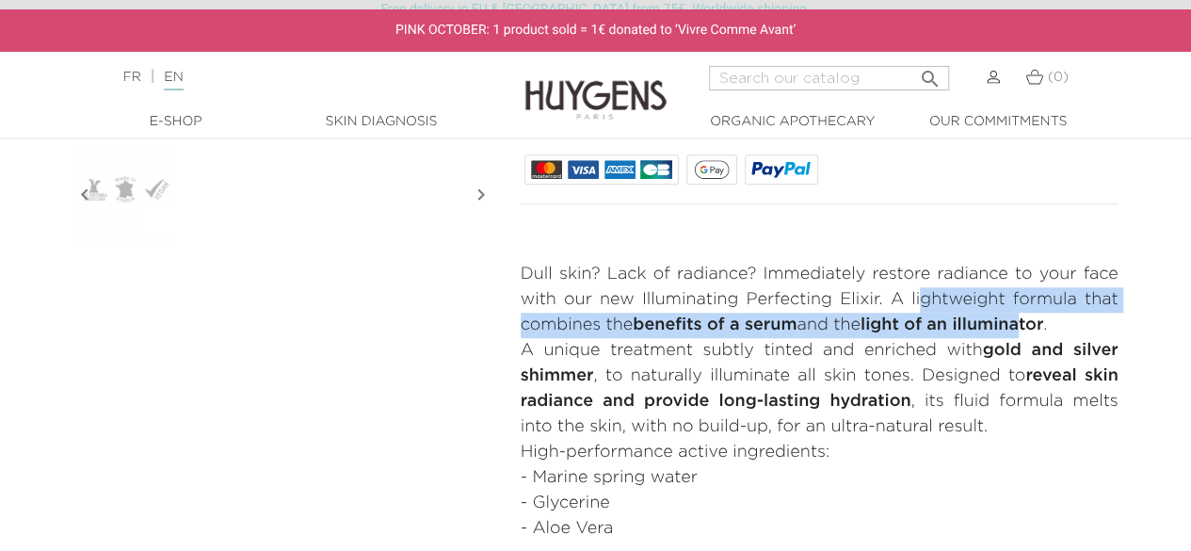
drag, startPoint x: 920, startPoint y: 298, endPoint x: 1016, endPoint y: 326, distance: 100.1
click at [1025, 329] on p "Dull skin? Lack of radiance? Immediately restore radiance to your face with our…" at bounding box center [820, 300] width 598 height 76
click at [991, 293] on p "Dull skin? Lack of radiance? Immediately restore radiance to your face with our…" at bounding box center [820, 300] width 598 height 76
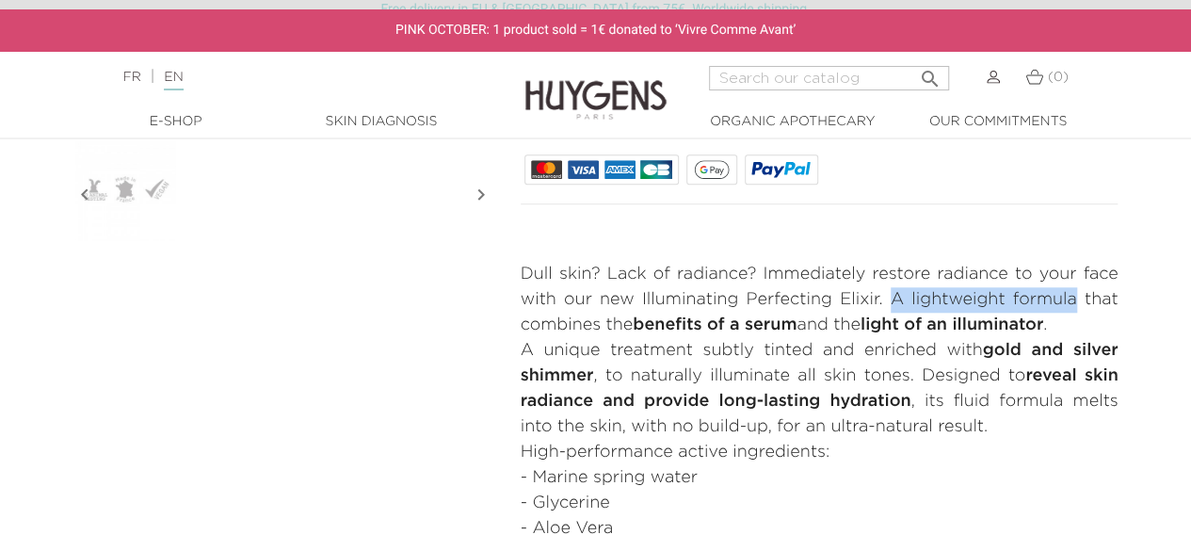
drag, startPoint x: 889, startPoint y: 293, endPoint x: 1074, endPoint y: 288, distance: 185.5
click at [1074, 288] on p "Dull skin? Lack of radiance? Immediately restore radiance to your face with our…" at bounding box center [820, 300] width 598 height 76
copy p "A lightweight formula"
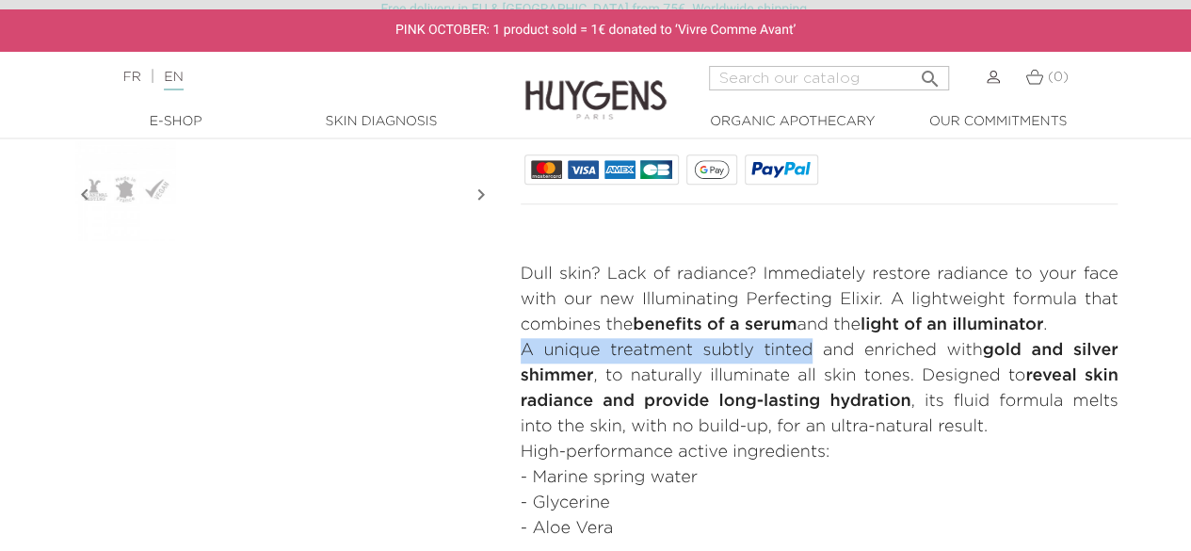
drag, startPoint x: 508, startPoint y: 342, endPoint x: 808, endPoint y: 347, distance: 299.4
click at [808, 347] on div "COMPLEXION ENHANCING GLOW DROPS Highlighting Perfecting Elixir" at bounding box center [820, 63] width 626 height 957
copy p "A unique treatment subtly tinted"
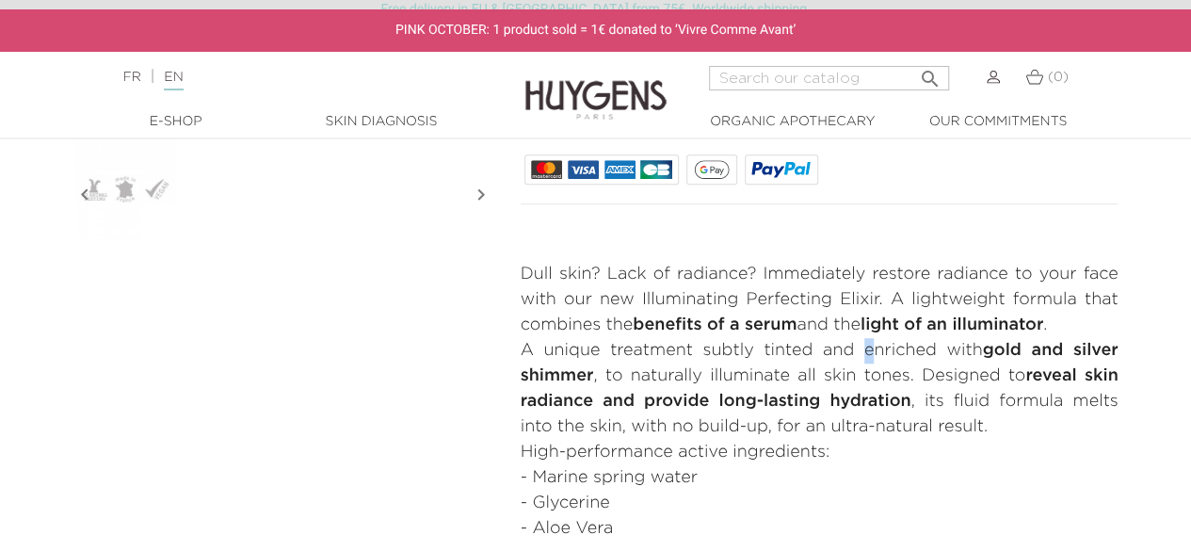
drag, startPoint x: 859, startPoint y: 346, endPoint x: 868, endPoint y: 344, distance: 9.6
click at [868, 344] on p "A unique treatment subtly tinted and enriched with gold and silver shimmer , to…" at bounding box center [820, 389] width 598 height 102
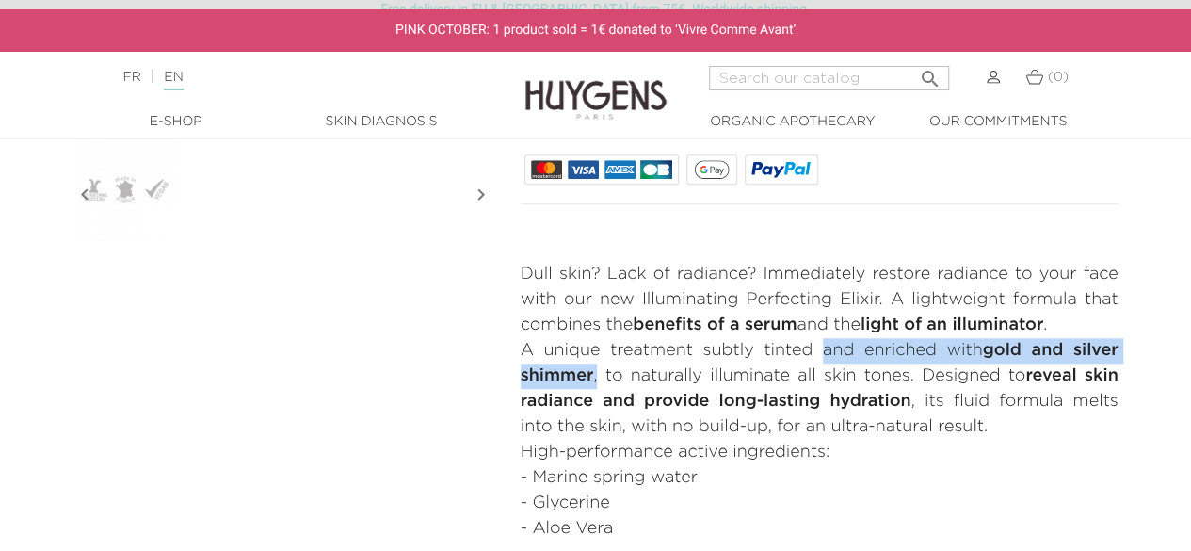
drag, startPoint x: 816, startPoint y: 345, endPoint x: 598, endPoint y: 376, distance: 220.6
click at [598, 376] on p "A unique treatment subtly tinted and enriched with gold and silver shimmer , to…" at bounding box center [820, 389] width 598 height 102
copy p "and enriched with gold and [PERSON_NAME] ,"
